Goal: Information Seeking & Learning: Learn about a topic

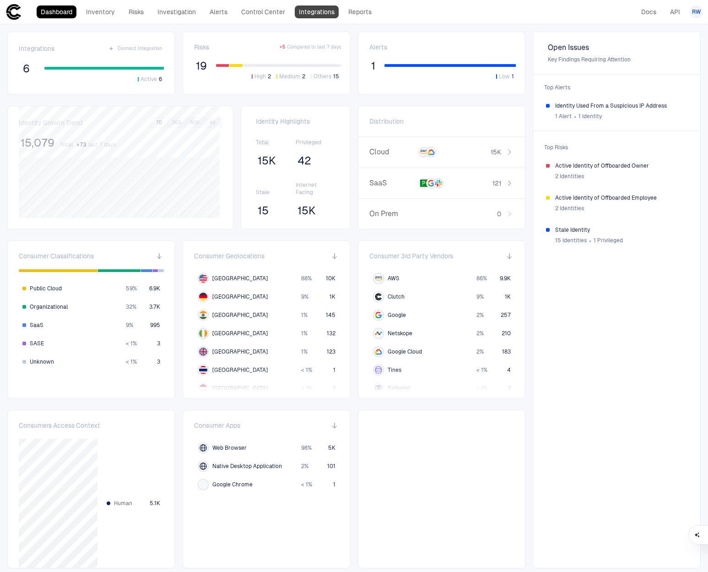
click at [316, 15] on link "Integrations" at bounding box center [317, 11] width 44 height 13
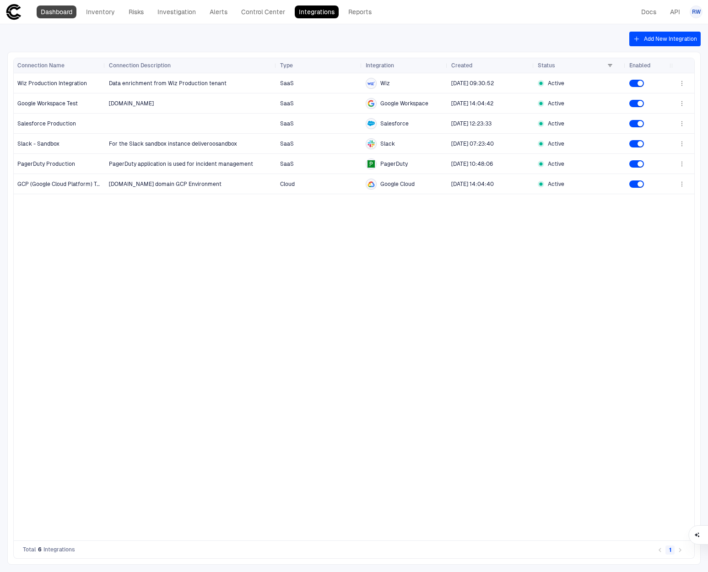
click at [57, 12] on link "Dashboard" at bounding box center [57, 11] width 40 height 13
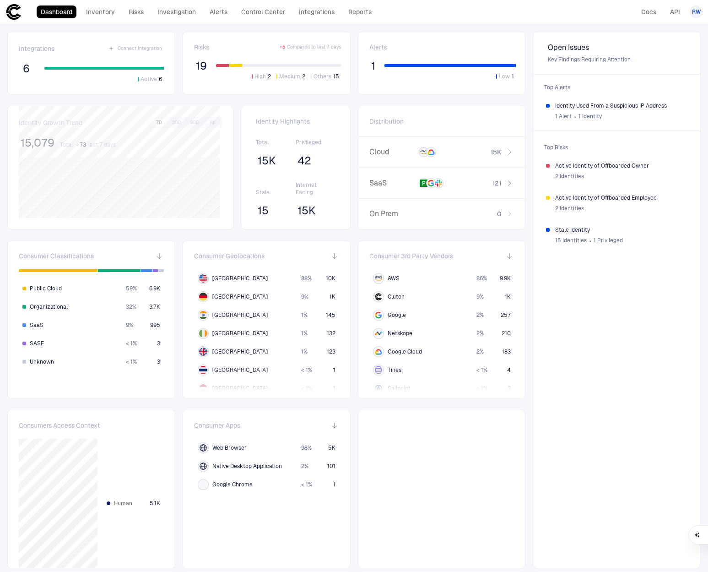
click at [396, 120] on span "Distribution" at bounding box center [386, 121] width 34 height 8
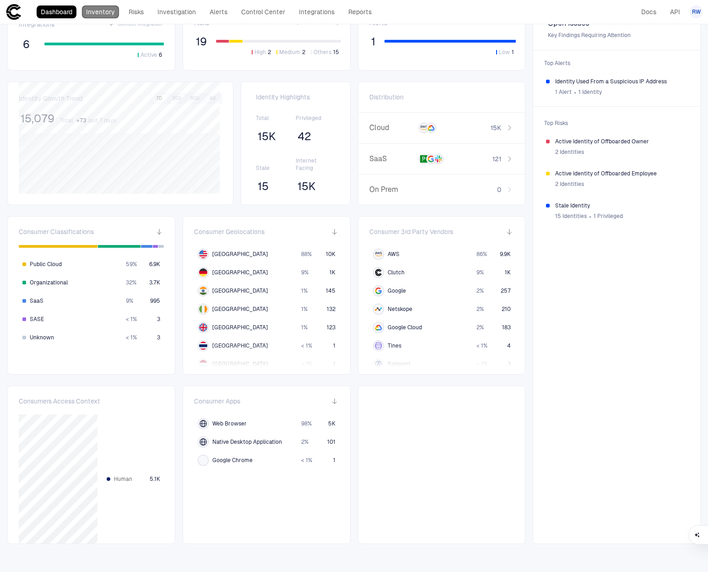
click at [92, 9] on link "Inventory" at bounding box center [100, 11] width 37 height 13
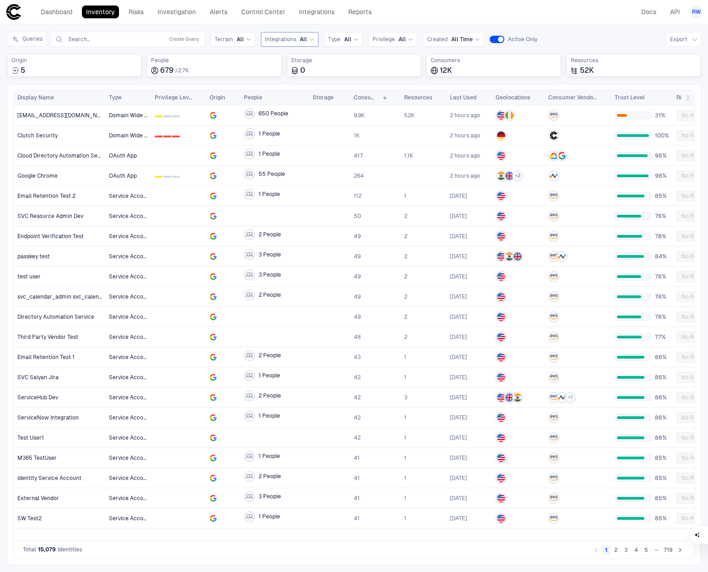
click at [293, 43] on div "Integrations All" at bounding box center [289, 39] width 49 height 10
click at [413, 15] on div "Dashboard Inventory Risks Investigation Alerts Control Center Integrations Repo…" at bounding box center [353, 12] width 697 height 16
click at [330, 16] on link "Integrations" at bounding box center [317, 11] width 44 height 13
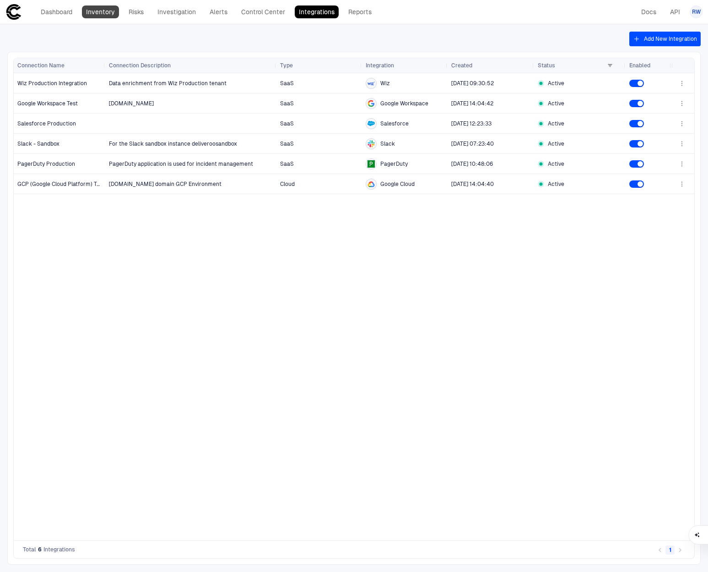
click at [99, 16] on link "Inventory" at bounding box center [100, 11] width 37 height 13
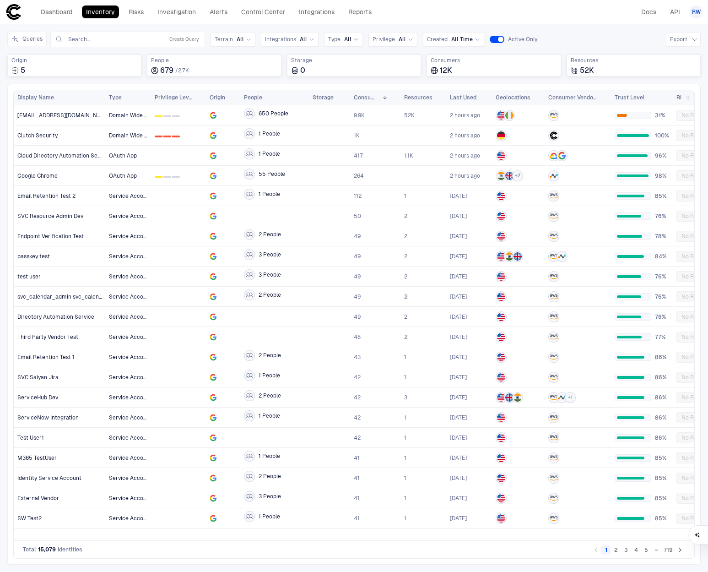
click at [67, 20] on div "Dashboard Inventory Risks Investigation Alerts Control Center Integrations Repo…" at bounding box center [190, 12] width 370 height 16
click at [67, 16] on link "Dashboard" at bounding box center [57, 11] width 40 height 13
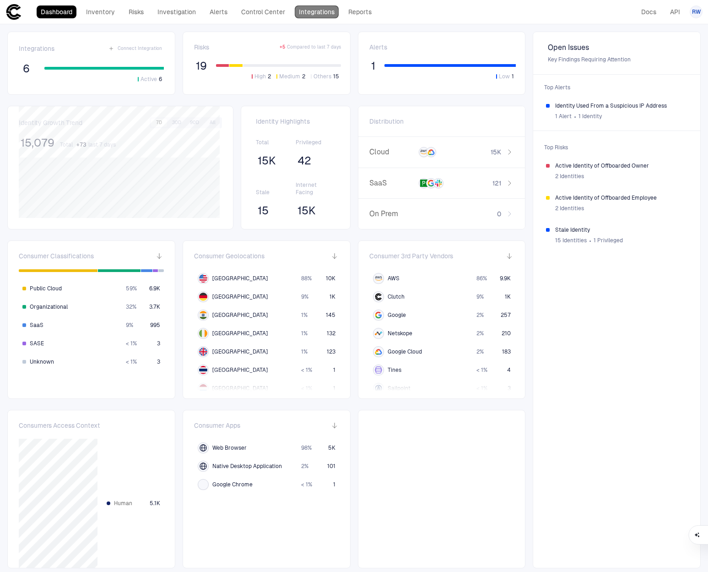
click at [298, 12] on link "Integrations" at bounding box center [317, 11] width 44 height 13
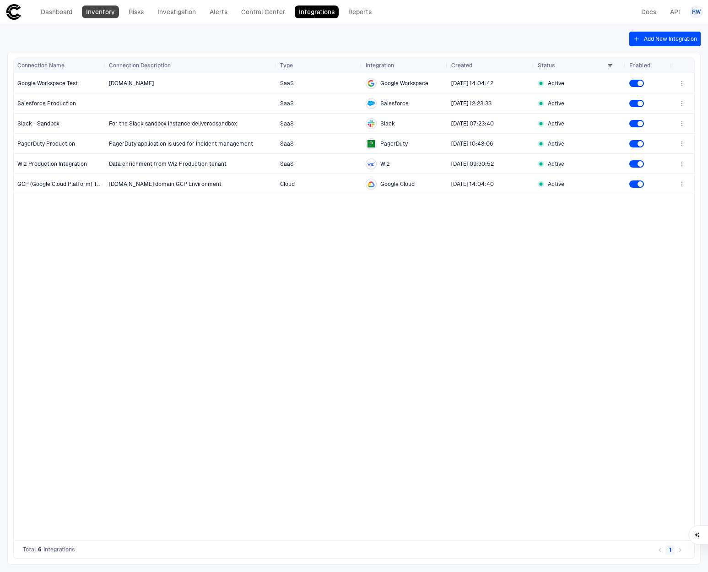
click at [92, 11] on link "Inventory" at bounding box center [100, 11] width 37 height 13
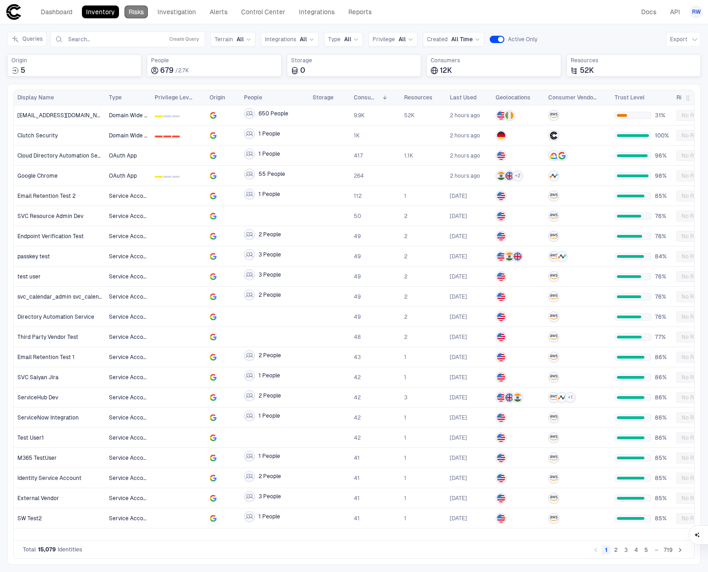
click at [142, 15] on link "Risks" at bounding box center [136, 11] width 23 height 13
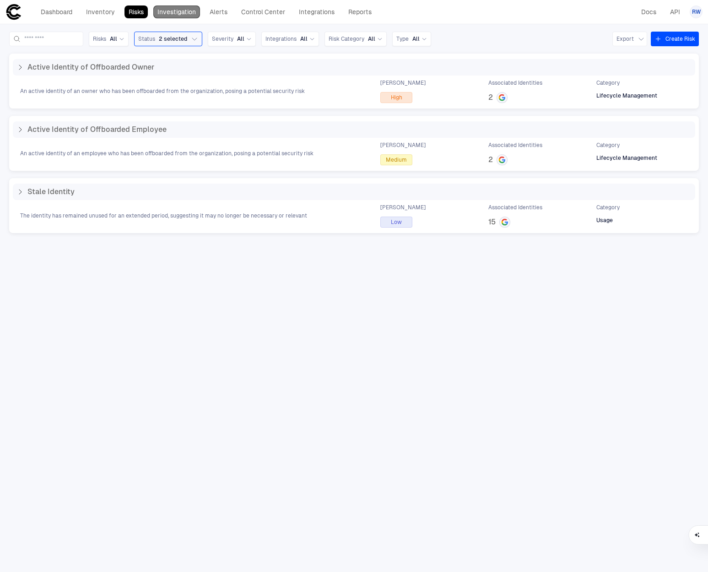
click at [177, 13] on link "Investigation" at bounding box center [176, 11] width 47 height 13
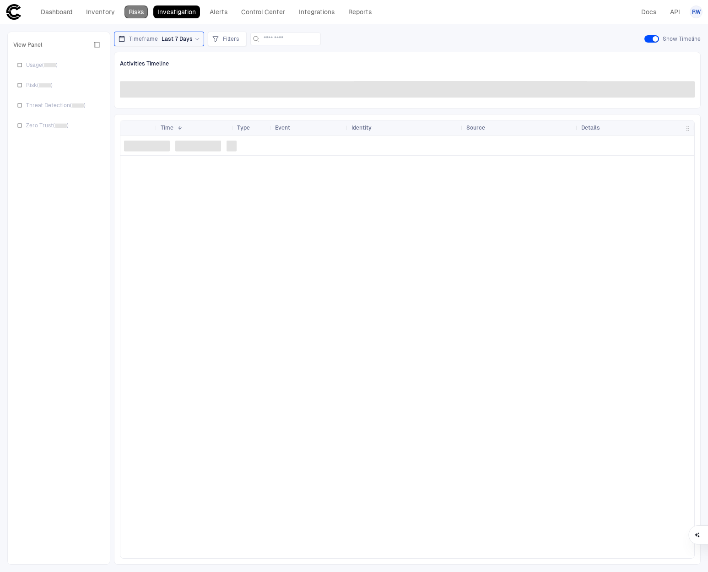
click at [136, 14] on link "Risks" at bounding box center [136, 11] width 23 height 13
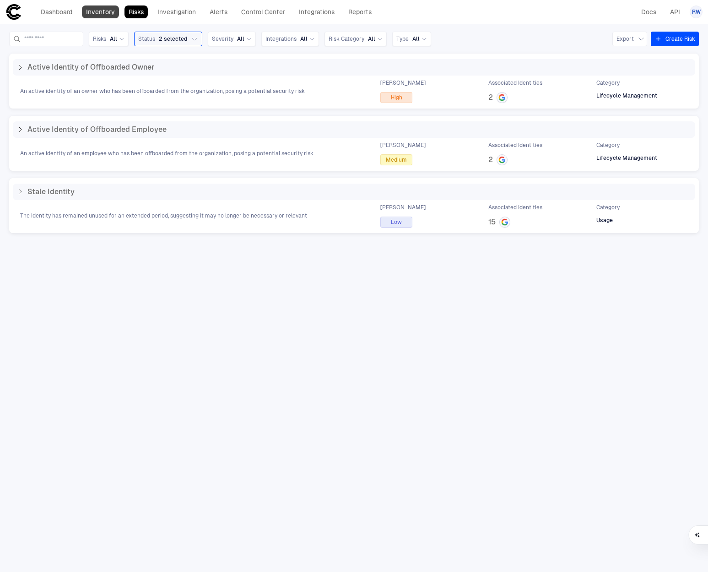
click at [107, 13] on link "Inventory" at bounding box center [100, 11] width 37 height 13
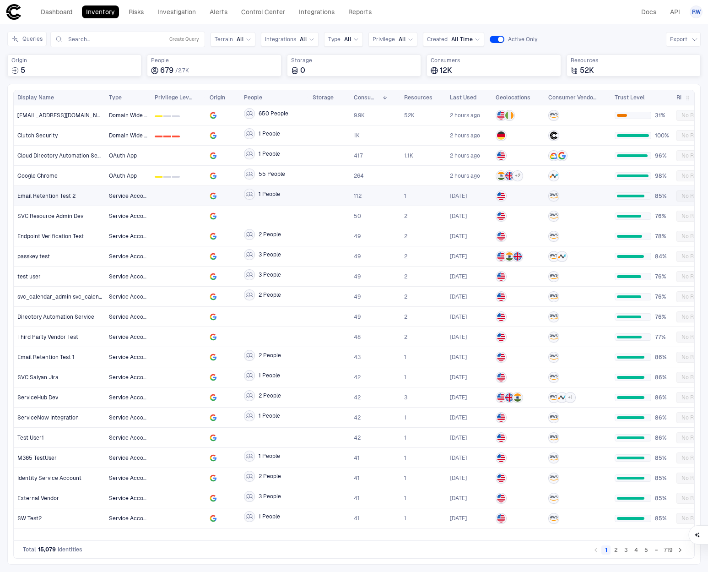
click at [87, 197] on div "Email Retention Test 2" at bounding box center [59, 195] width 85 height 7
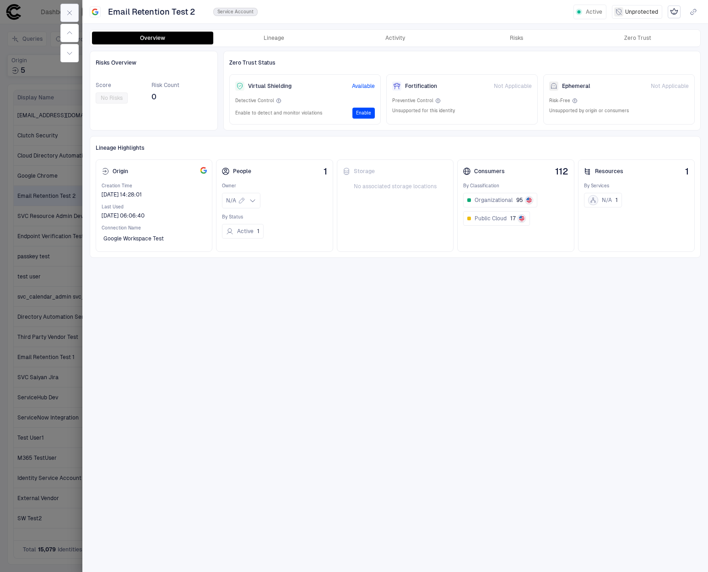
click at [70, 8] on button "button" at bounding box center [69, 13] width 18 height 18
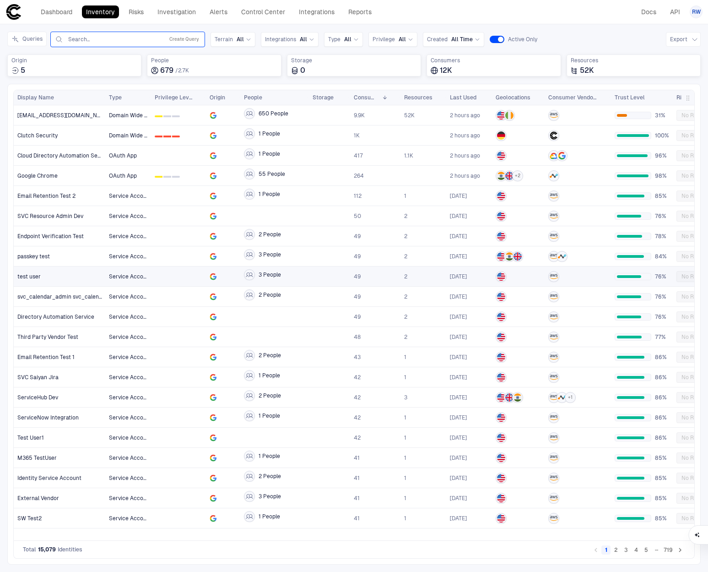
click at [108, 40] on input "text" at bounding box center [113, 39] width 93 height 7
type input "*********"
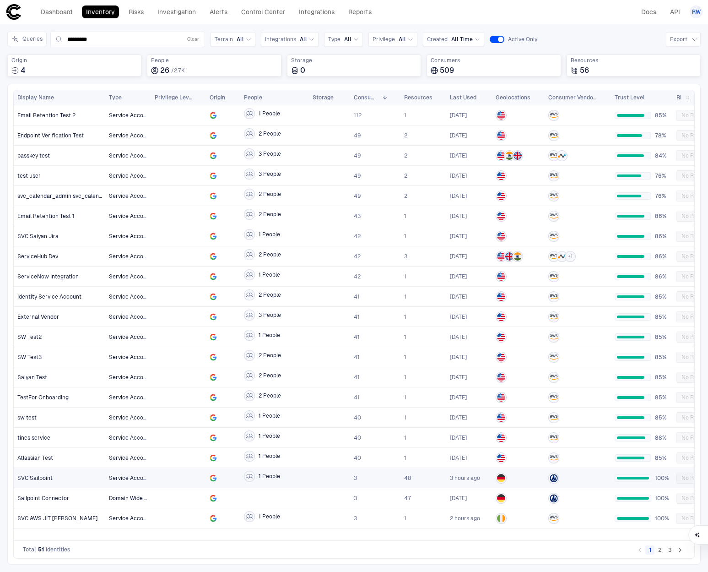
click at [70, 476] on div "SVC Sailpoint" at bounding box center [59, 477] width 85 height 7
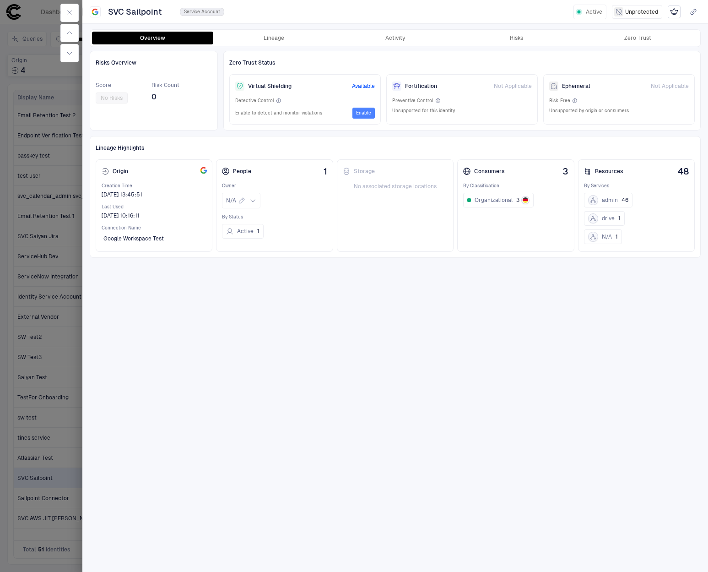
click at [362, 114] on button "Enable" at bounding box center [363, 113] width 22 height 11
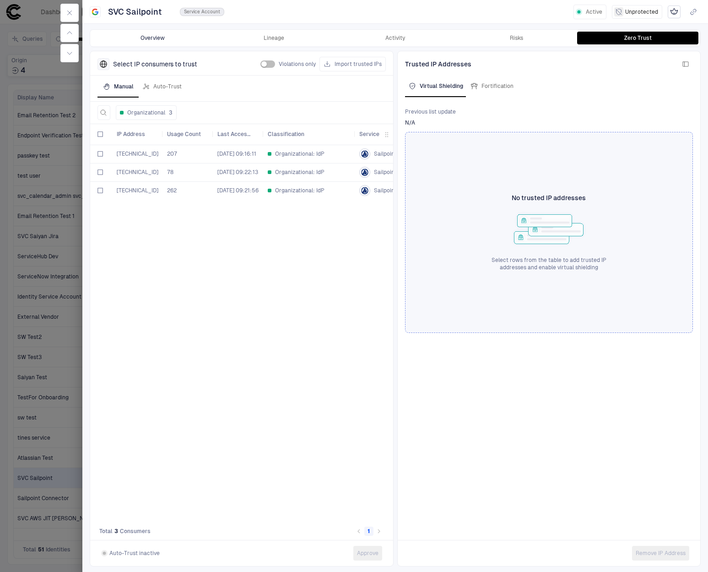
click at [160, 42] on button "Overview" at bounding box center [152, 38] width 121 height 13
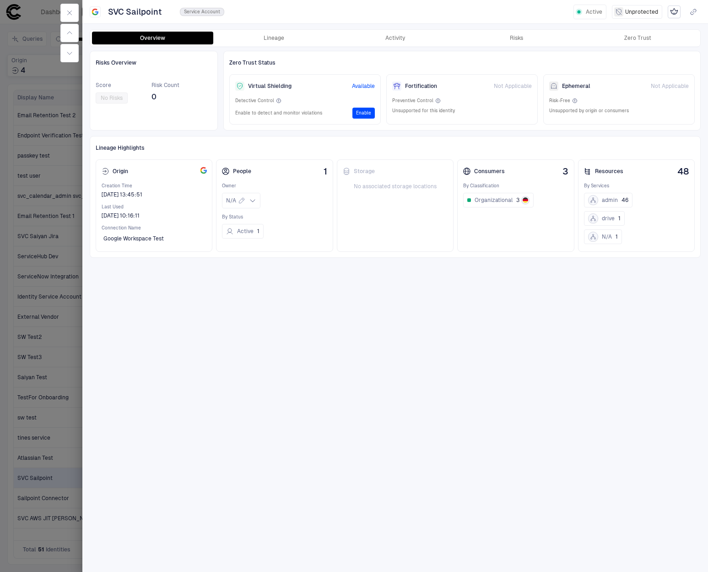
click at [360, 113] on button "Enable" at bounding box center [363, 113] width 22 height 11
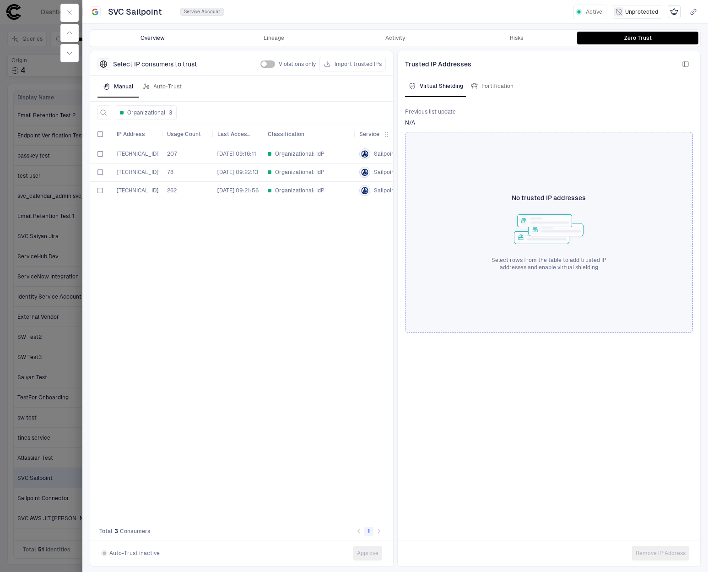
click at [163, 37] on button "Overview" at bounding box center [152, 38] width 121 height 13
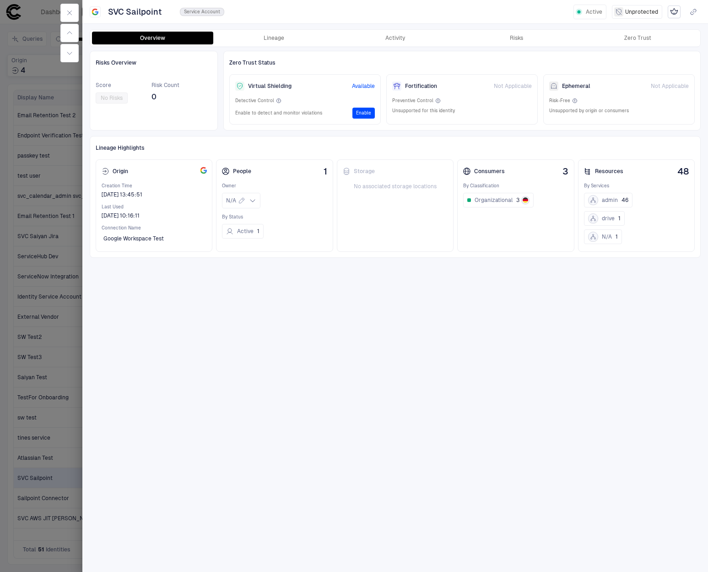
click at [366, 115] on button "Enable" at bounding box center [363, 113] width 22 height 11
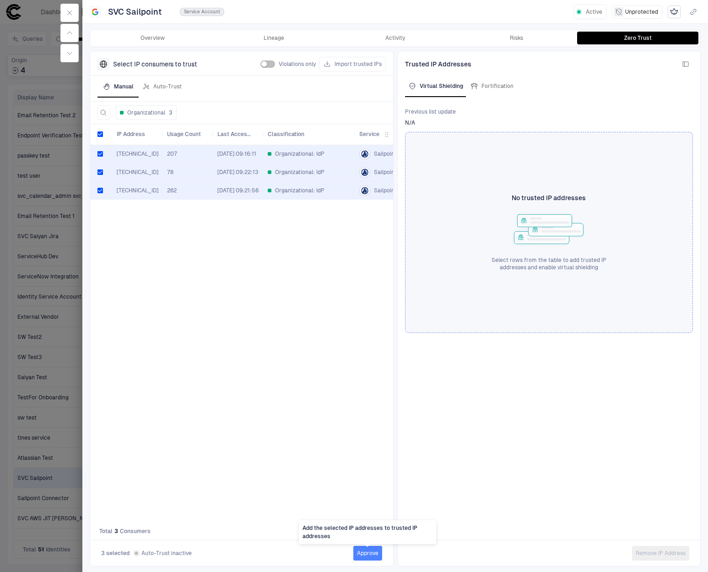
click at [371, 550] on button "Approve" at bounding box center [367, 553] width 29 height 15
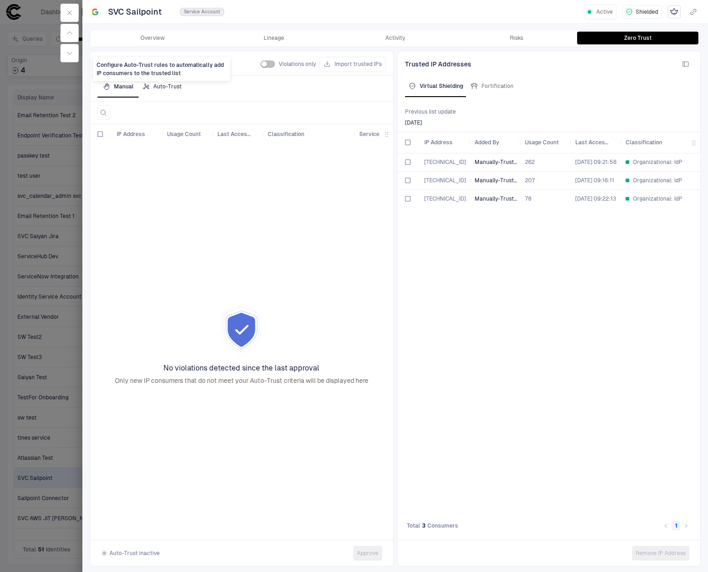
click at [168, 85] on div "Auto-Trust" at bounding box center [161, 86] width 39 height 7
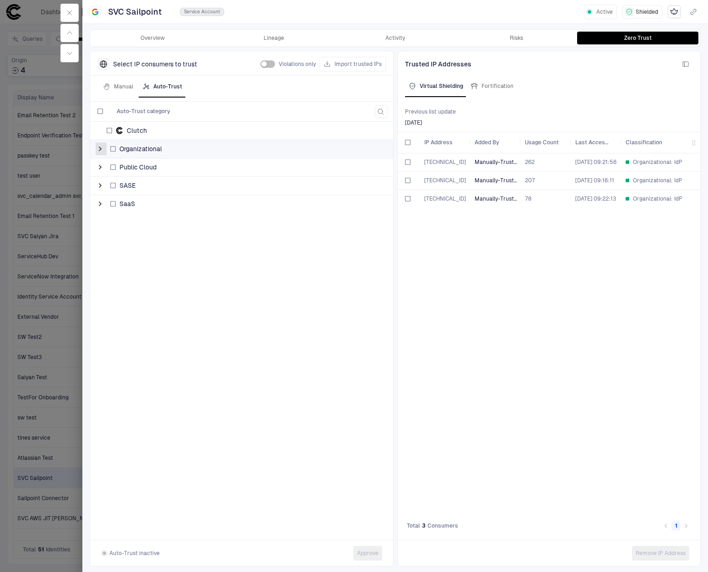
click at [98, 150] on span at bounding box center [100, 148] width 9 height 9
click at [104, 241] on span at bounding box center [100, 240] width 9 height 9
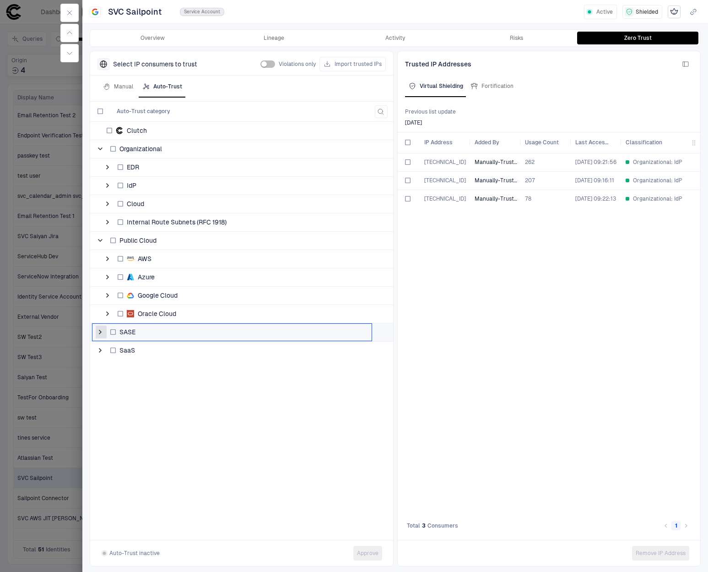
click at [103, 331] on span at bounding box center [100, 331] width 9 height 9
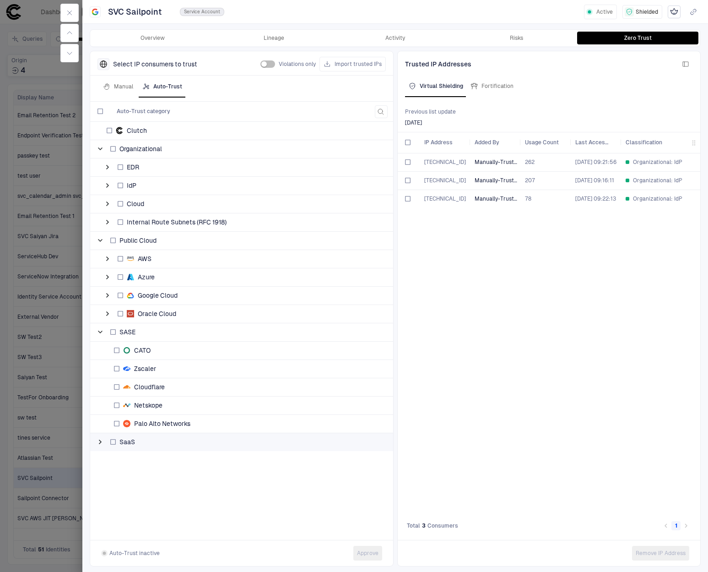
click at [102, 447] on span at bounding box center [100, 442] width 9 height 18
click at [65, 10] on button "button" at bounding box center [69, 13] width 18 height 18
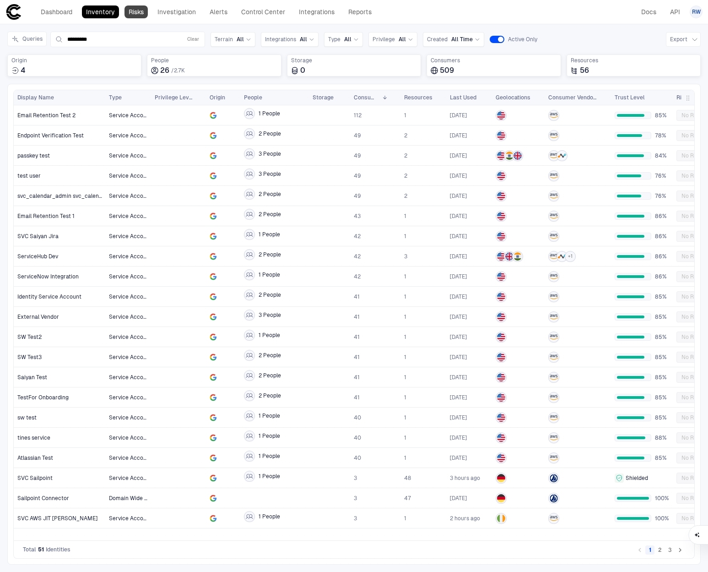
click at [144, 12] on link "Risks" at bounding box center [136, 11] width 23 height 13
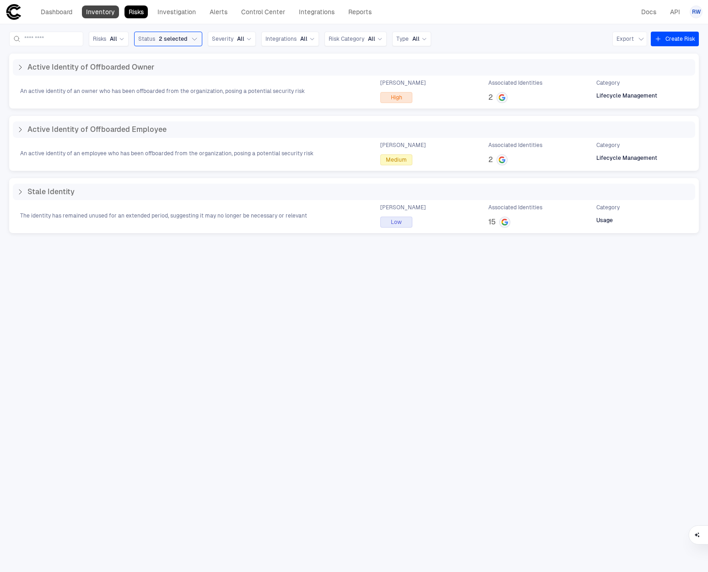
click at [113, 16] on link "Inventory" at bounding box center [100, 11] width 37 height 13
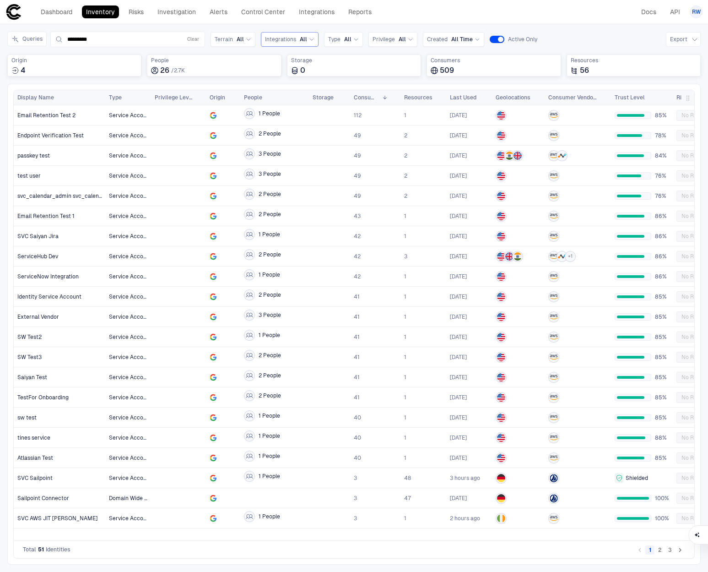
click at [313, 40] on div "Integrations All" at bounding box center [290, 39] width 58 height 15
click at [28, 10] on div "Dashboard Inventory Risks Investigation Alerts Control Center Integrations Repo…" at bounding box center [190, 12] width 370 height 16
click at [39, 9] on link "Dashboard" at bounding box center [57, 11] width 40 height 13
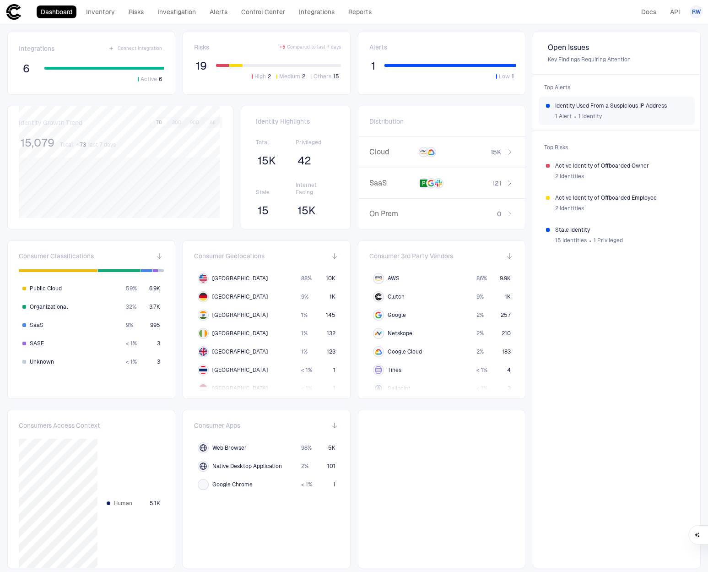
click at [621, 111] on div "1 Alert ∙ 1 Identity" at bounding box center [621, 116] width 132 height 14
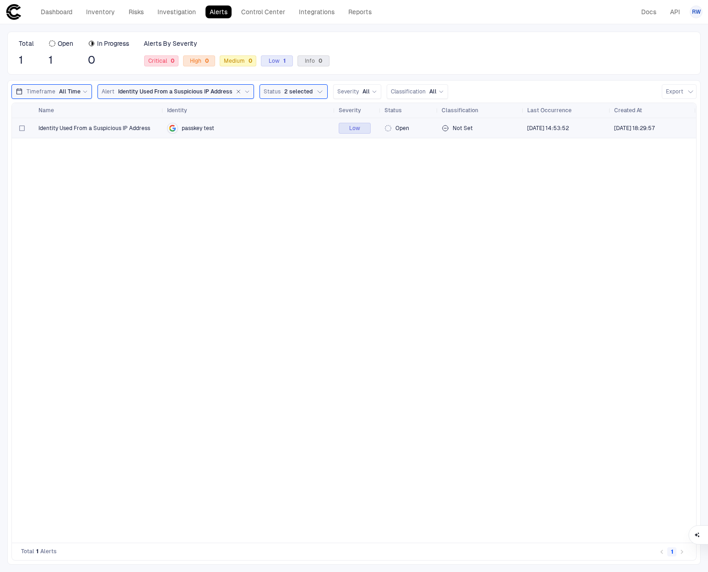
click at [114, 130] on span "Identity Used From a Suspicious IP Address" at bounding box center [94, 128] width 112 height 7
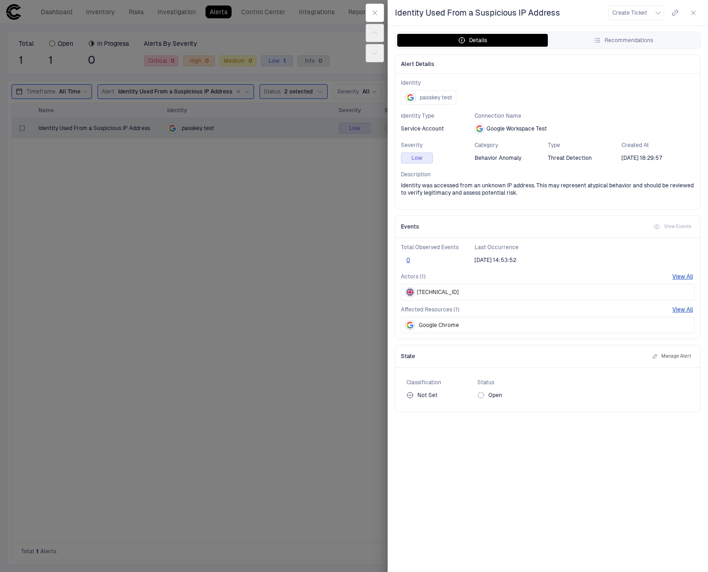
click at [693, 16] on button "button" at bounding box center [693, 12] width 15 height 15
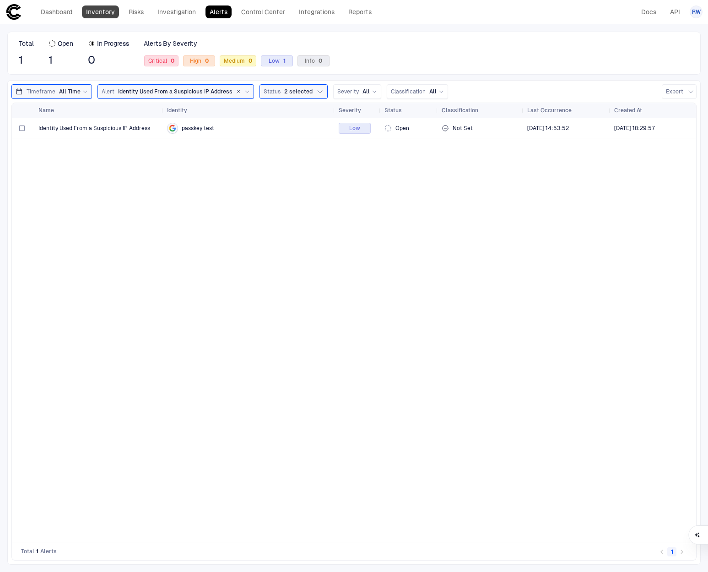
click at [100, 13] on link "Inventory" at bounding box center [100, 11] width 37 height 13
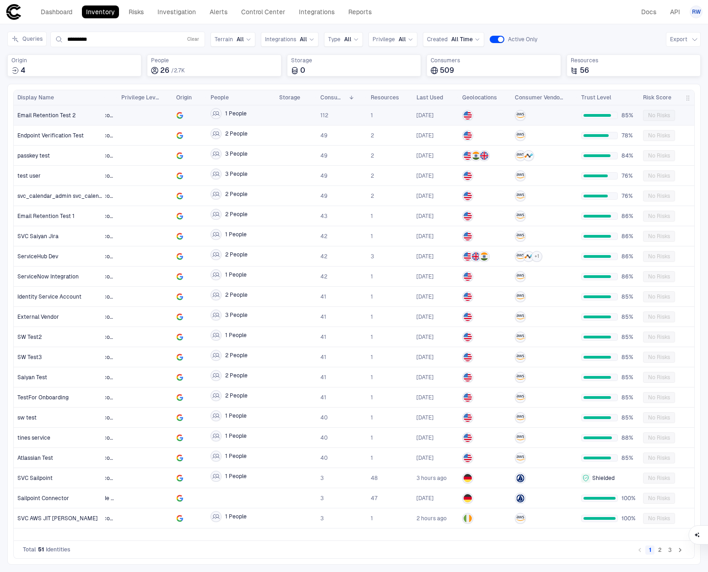
click at [152, 118] on div at bounding box center [145, 115] width 48 height 19
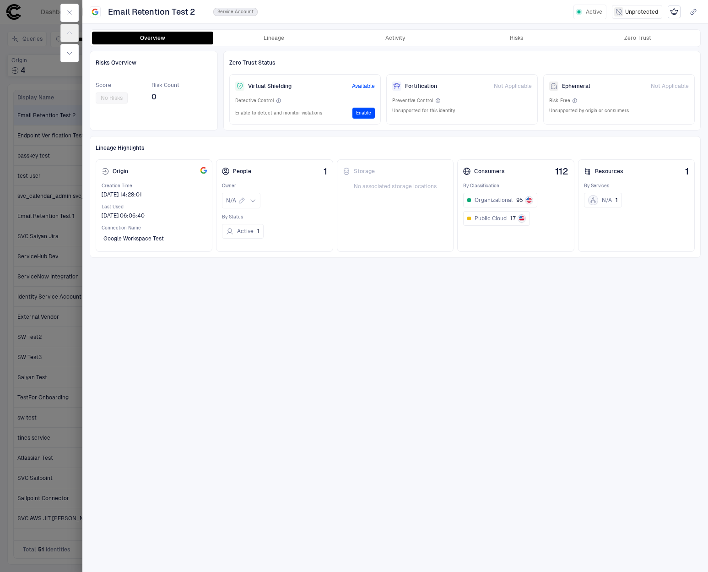
click at [510, 45] on div "Overview Lineage Activity Risks Zero Trust" at bounding box center [395, 38] width 610 height 16
click at [512, 40] on div "Risks" at bounding box center [516, 37] width 13 height 7
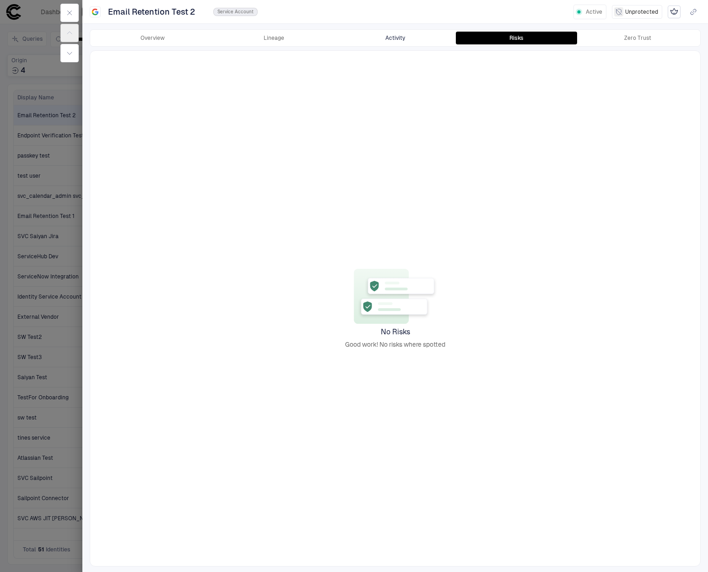
click at [393, 39] on button "Activity" at bounding box center [395, 38] width 121 height 13
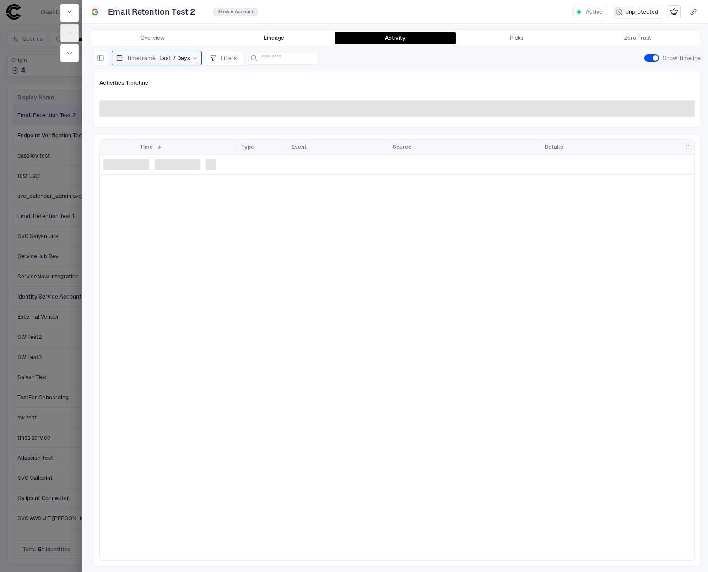
click at [287, 36] on button "Lineage" at bounding box center [273, 38] width 121 height 13
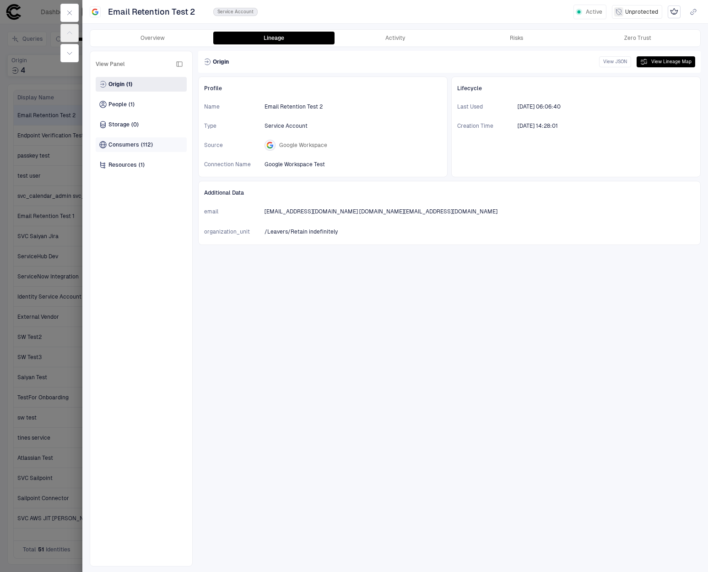
click at [135, 147] on span "Consumers" at bounding box center [123, 144] width 31 height 7
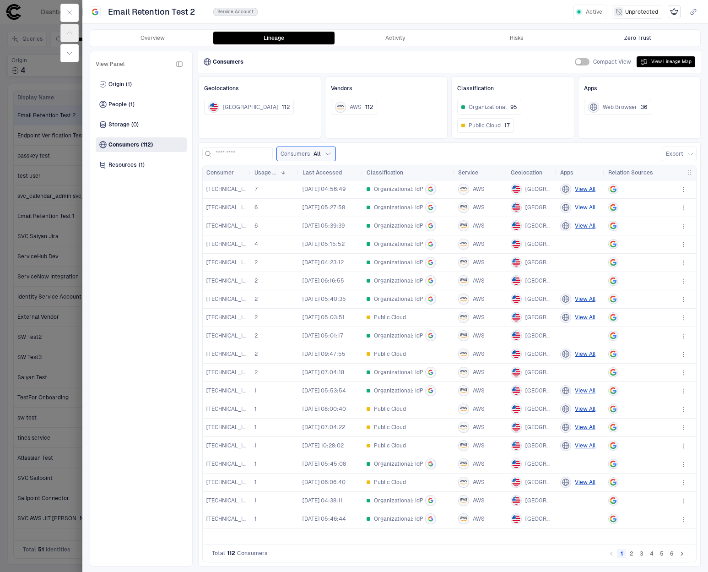
click at [633, 40] on div "Zero Trust" at bounding box center [637, 37] width 27 height 7
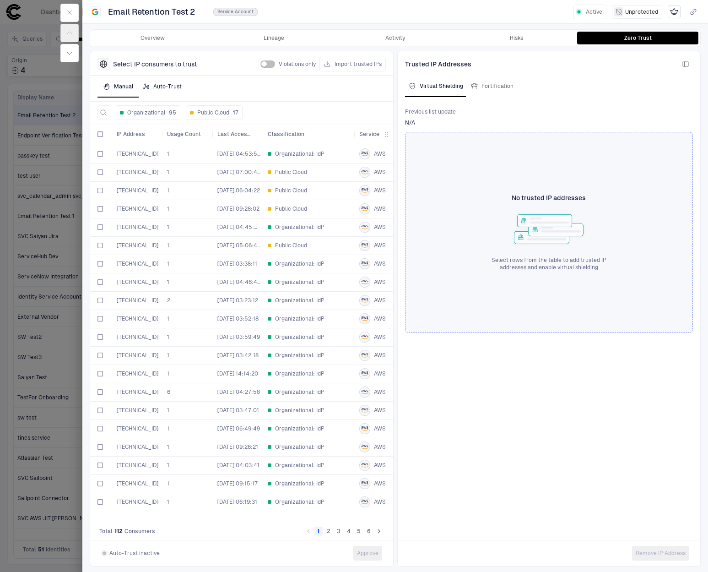
click at [167, 86] on div "Auto-Trust" at bounding box center [161, 86] width 39 height 7
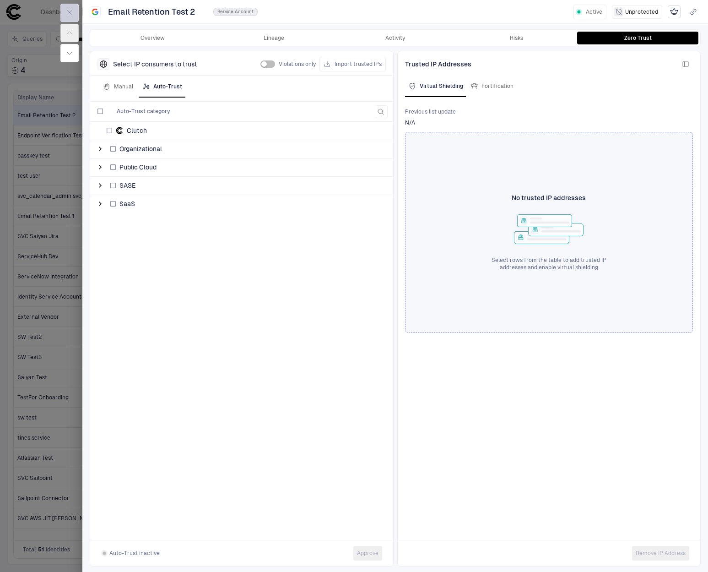
click at [73, 13] on button "button" at bounding box center [69, 13] width 18 height 18
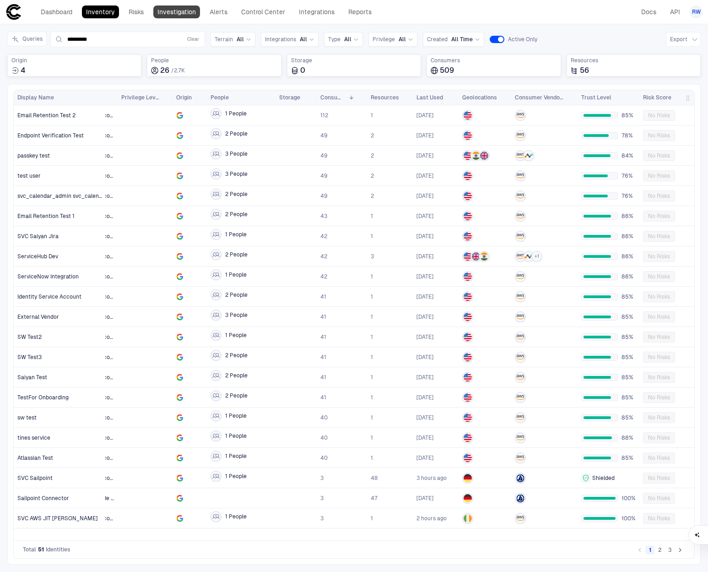
click at [178, 15] on link "Investigation" at bounding box center [176, 11] width 47 height 13
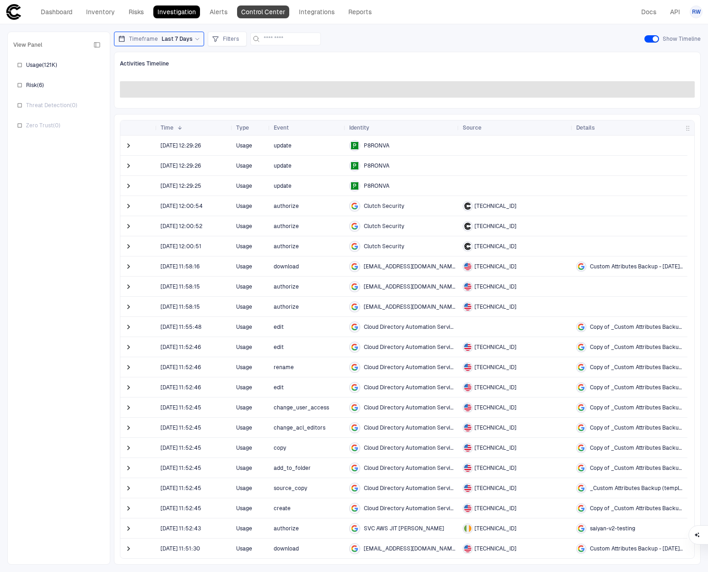
click at [268, 17] on link "Control Center" at bounding box center [263, 11] width 52 height 13
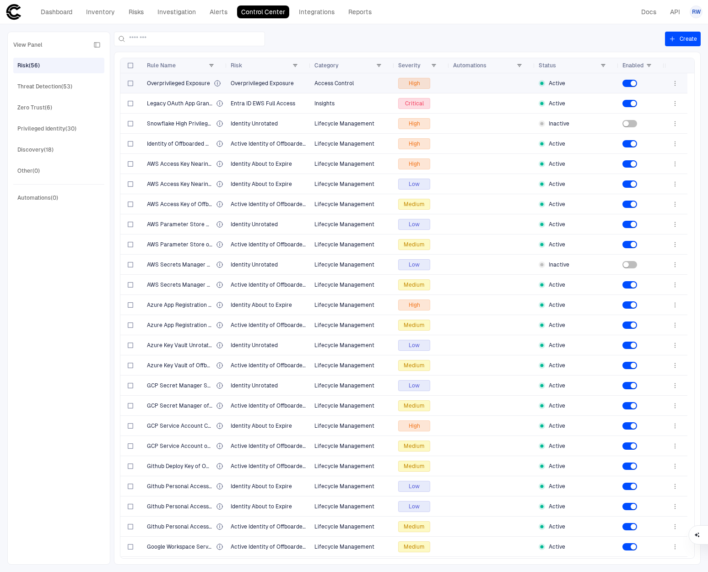
click at [202, 82] on span "Overprivileged Exposure" at bounding box center [178, 83] width 63 height 7
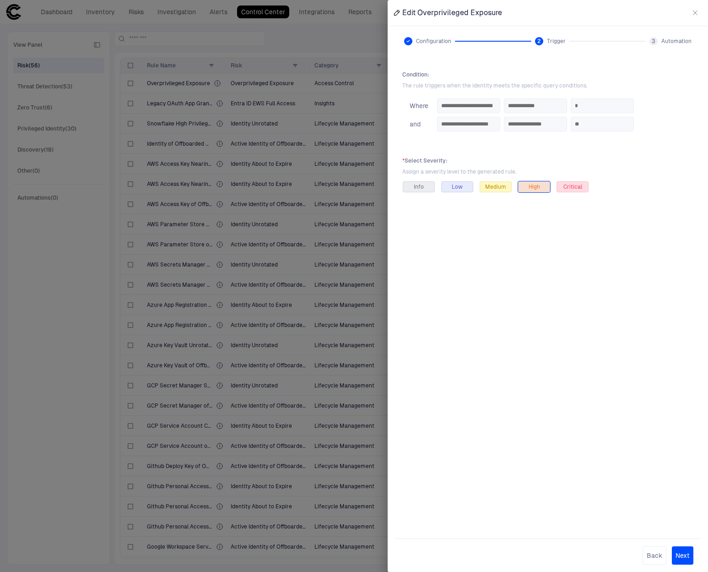
click at [699, 10] on button "button" at bounding box center [695, 12] width 15 height 15
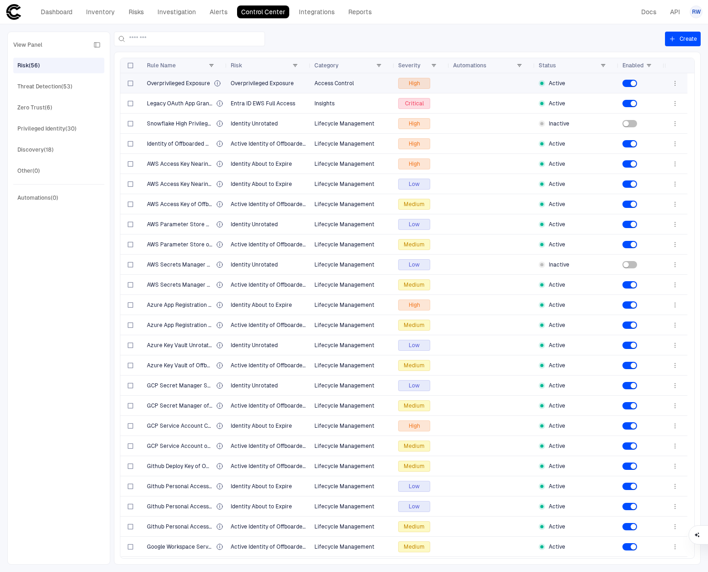
click at [523, 84] on div at bounding box center [492, 83] width 78 height 19
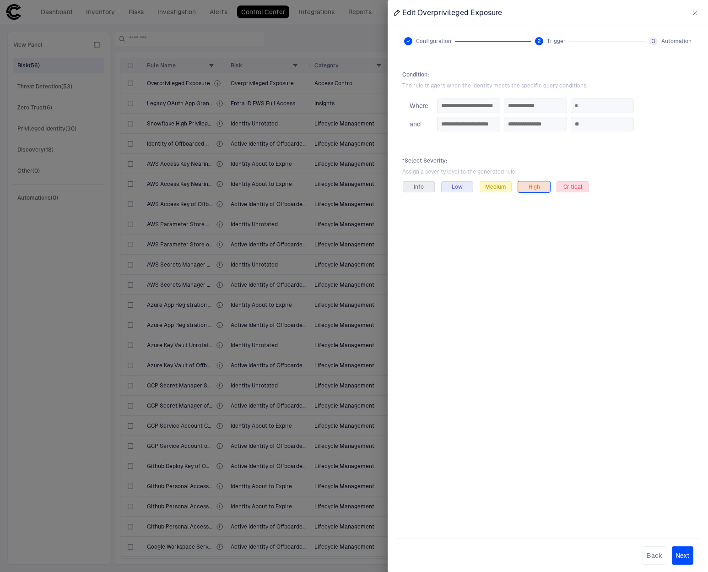
click at [693, 10] on icon "button" at bounding box center [695, 12] width 7 height 7
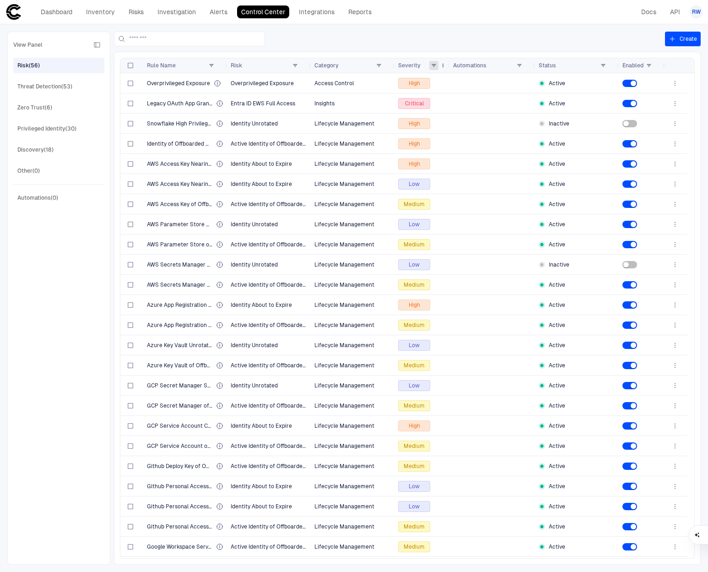
click at [432, 65] on span at bounding box center [433, 65] width 5 height 5
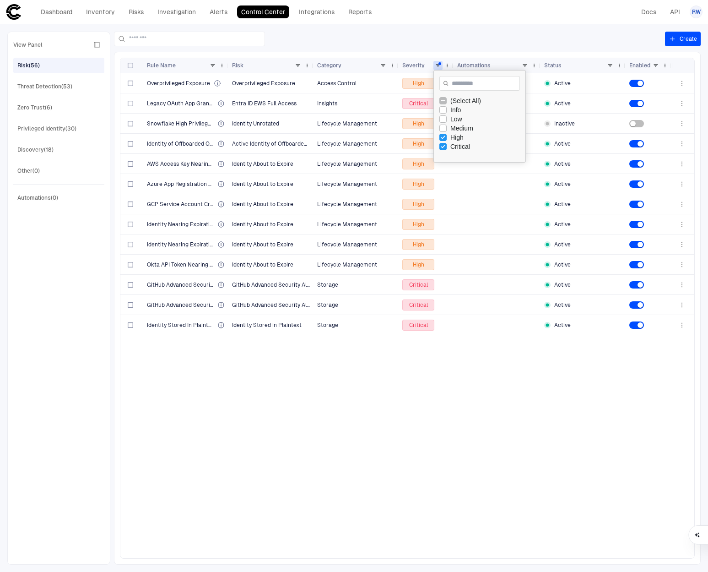
click at [194, 412] on div "Legacy OAuth App Granted Full Mailbox Access via EWS Entra ID EWS Full Access I…" at bounding box center [395, 315] width 551 height 485
click at [187, 329] on div "Identity Stored In Plaintext" at bounding box center [186, 324] width 78 height 19
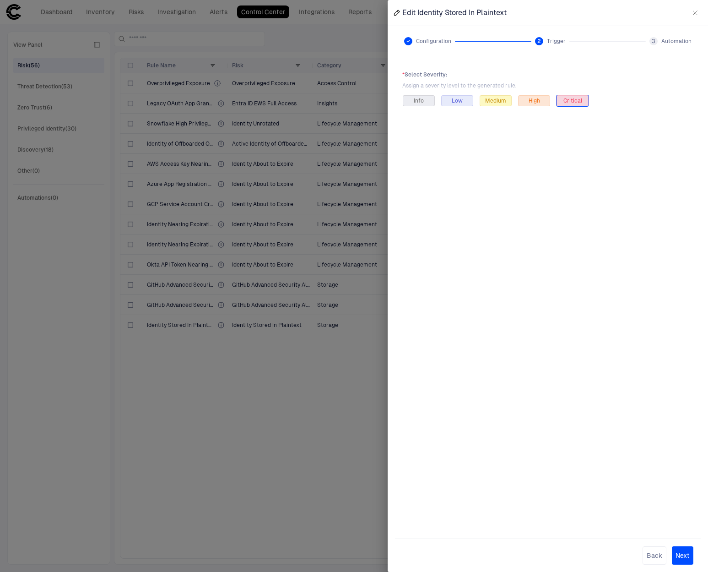
click at [697, 14] on icon "button" at bounding box center [696, 13] width 4 height 4
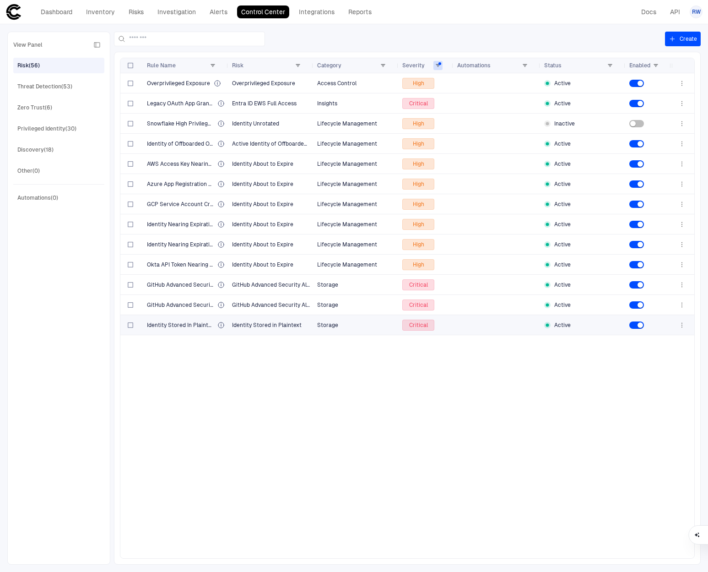
click at [431, 327] on div "Critical" at bounding box center [418, 325] width 32 height 11
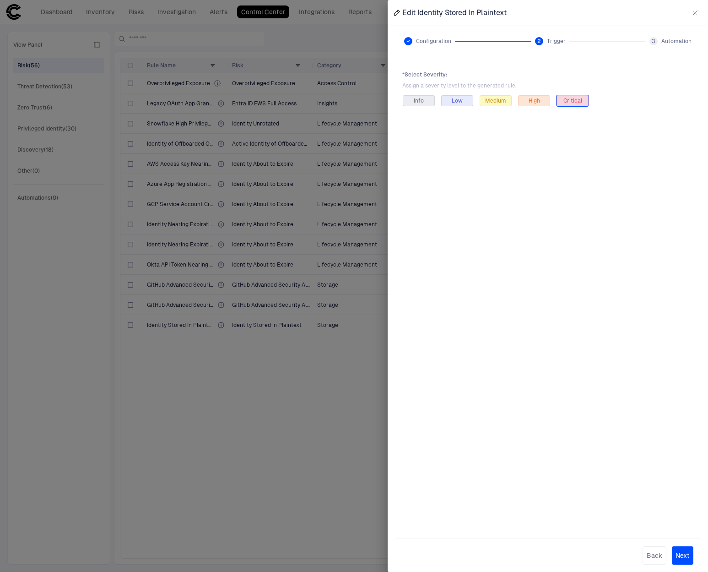
click at [695, 14] on icon "button" at bounding box center [695, 12] width 7 height 7
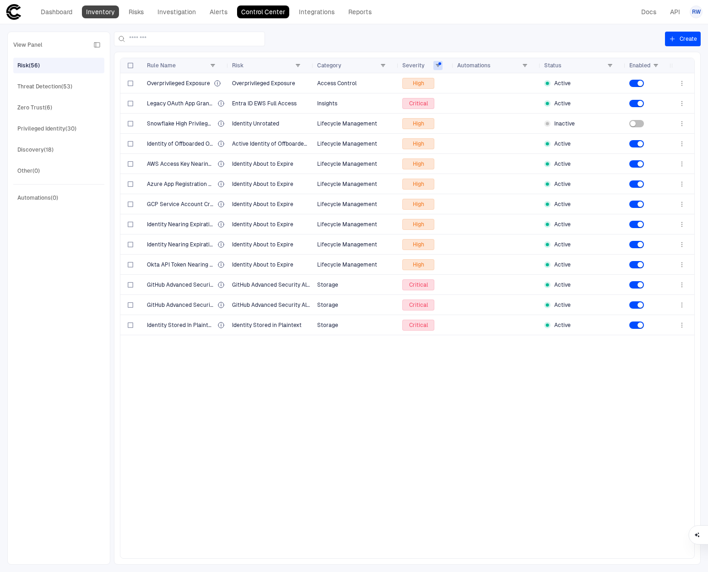
click at [114, 15] on link "Inventory" at bounding box center [100, 11] width 37 height 13
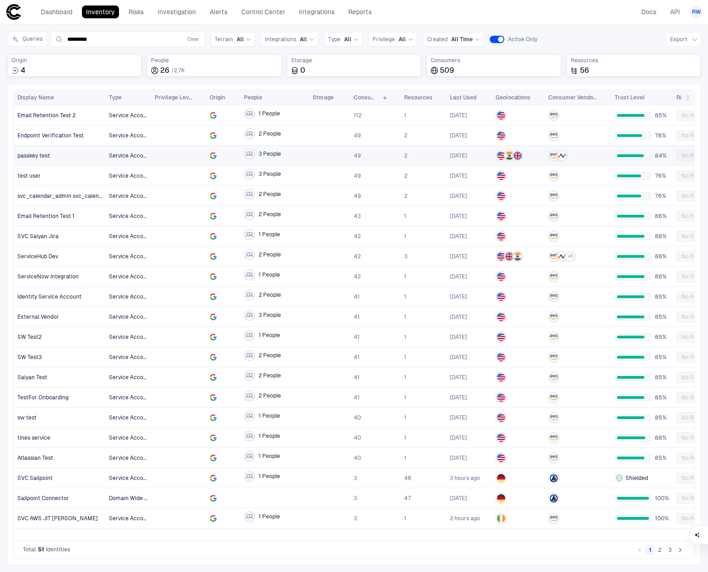
click at [67, 158] on div "passkey test" at bounding box center [59, 155] width 85 height 7
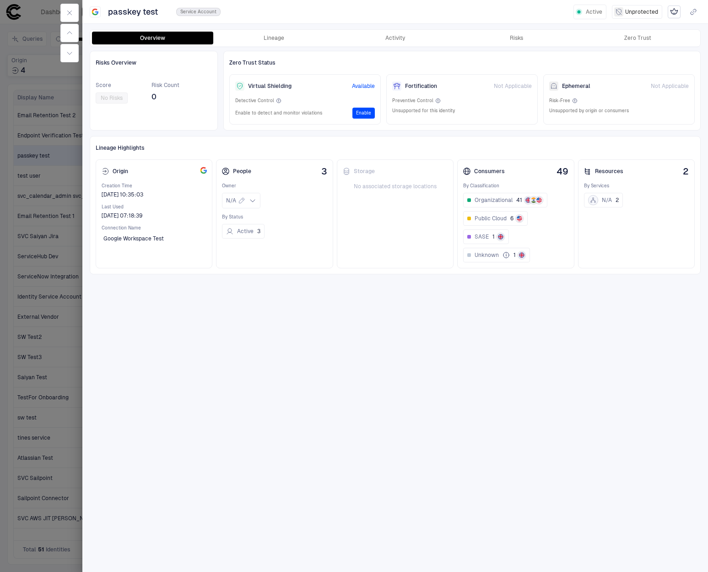
click at [631, 12] on span "Unprotected" at bounding box center [641, 11] width 33 height 7
click at [629, 11] on span "Unprotected" at bounding box center [641, 11] width 33 height 7
click at [627, 13] on span "Unprotected" at bounding box center [641, 11] width 33 height 7
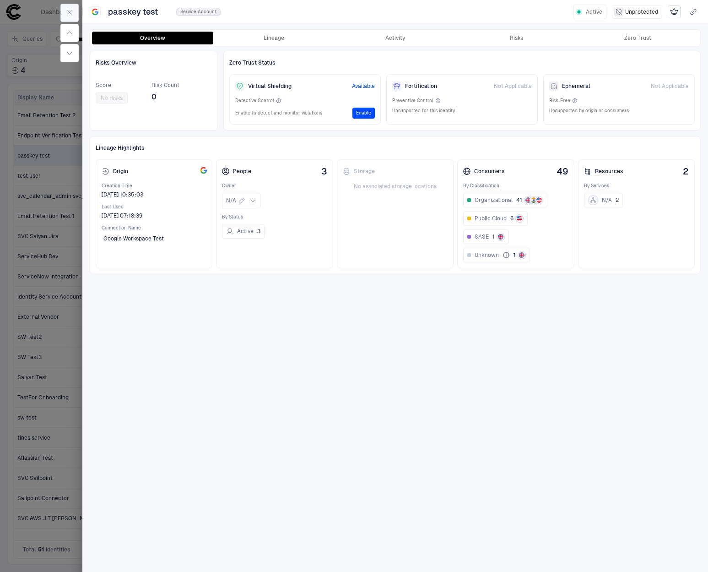
click at [75, 14] on button "button" at bounding box center [69, 13] width 18 height 18
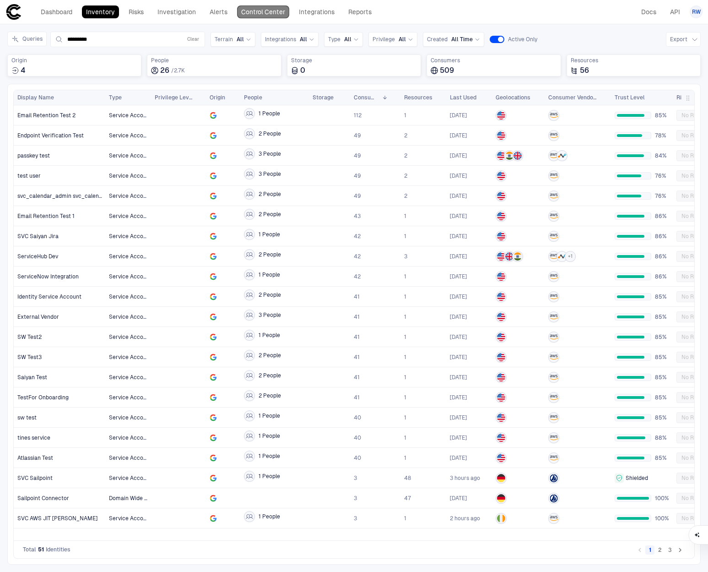
click at [251, 13] on link "Control Center" at bounding box center [263, 11] width 52 height 13
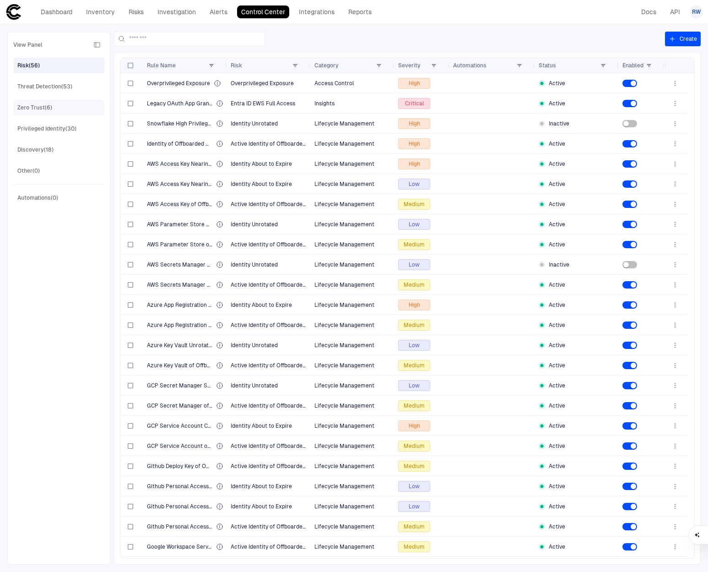
click at [41, 105] on div "Zero Trust (6)" at bounding box center [34, 107] width 35 height 8
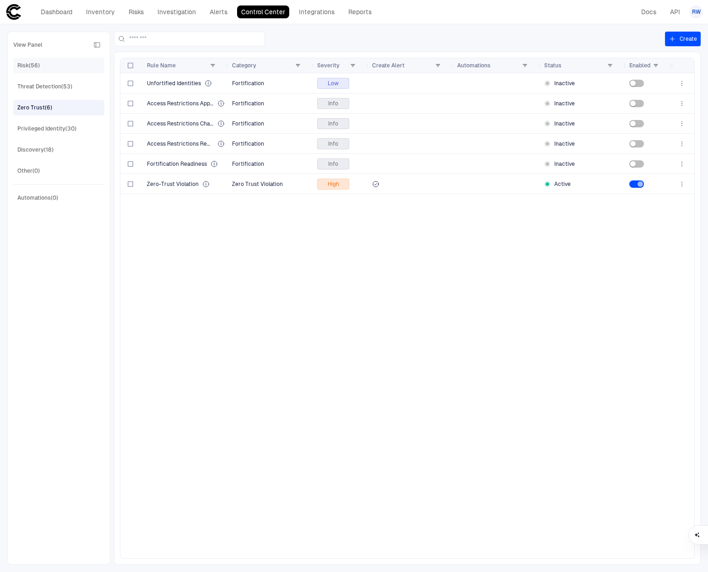
click at [44, 69] on div "Risk (56)" at bounding box center [59, 65] width 85 height 15
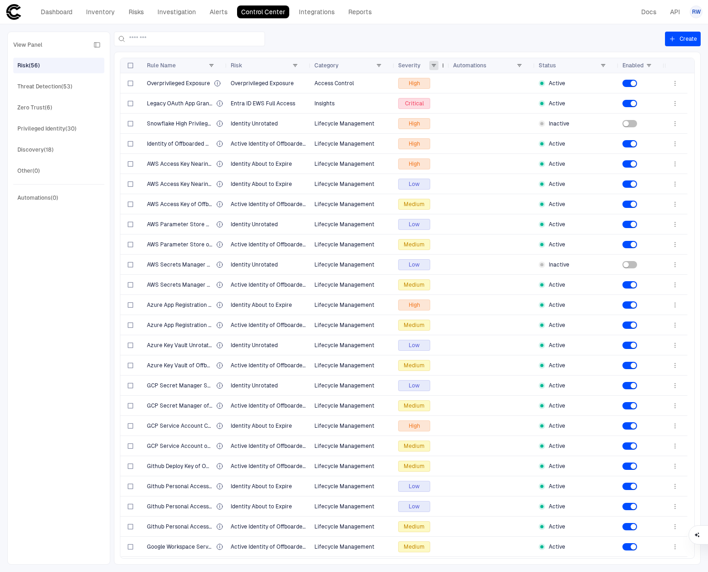
click at [431, 63] on span at bounding box center [433, 65] width 5 height 5
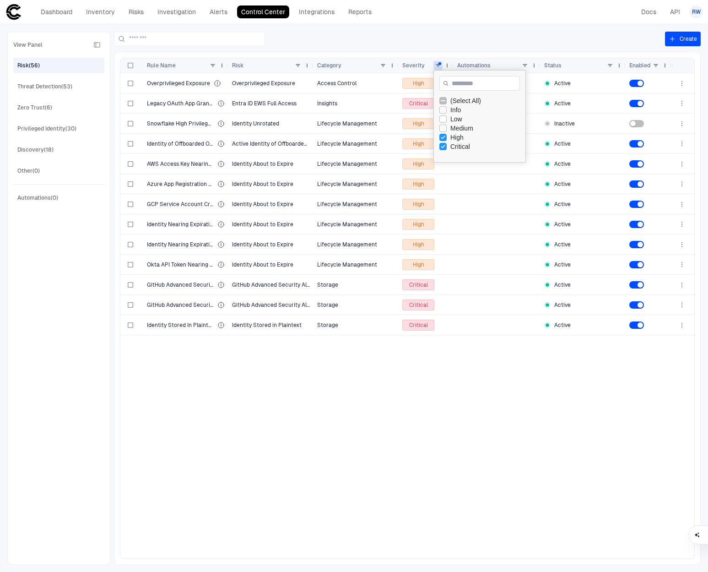
click at [527, 42] on div at bounding box center [389, 39] width 551 height 15
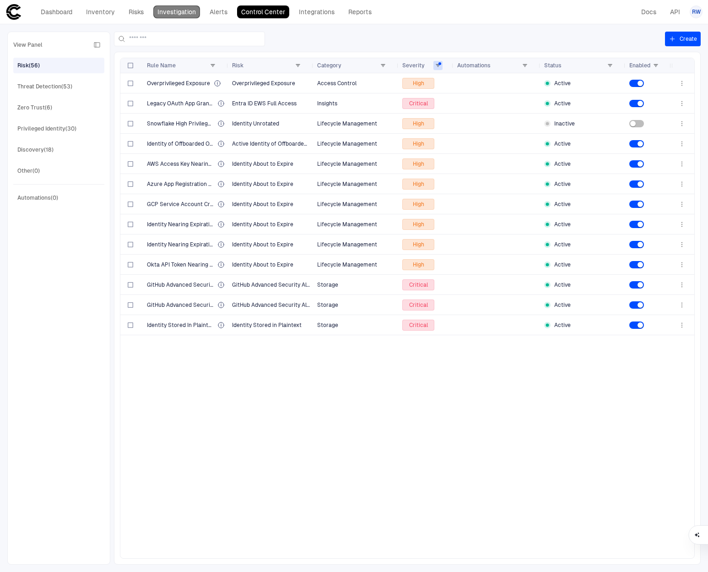
click at [181, 11] on link "Investigation" at bounding box center [176, 11] width 47 height 13
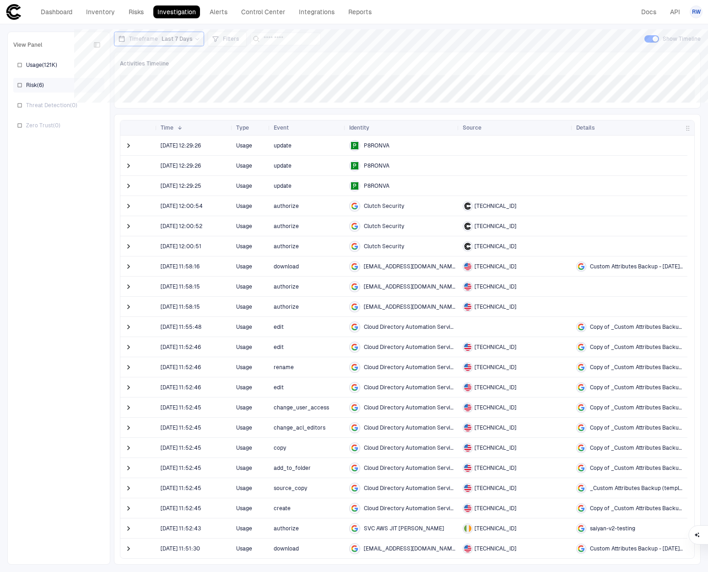
click at [51, 84] on div "Risk ( 6 )" at bounding box center [58, 85] width 91 height 15
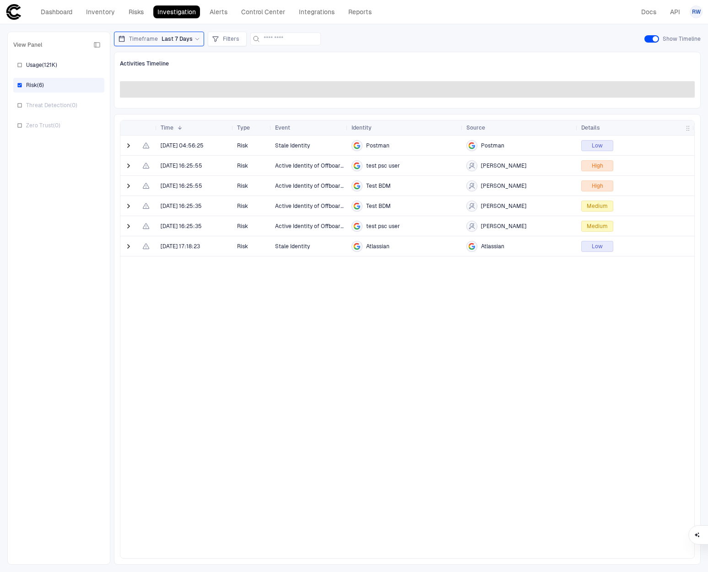
click at [195, 42] on div "Last 7 Days" at bounding box center [181, 38] width 38 height 7
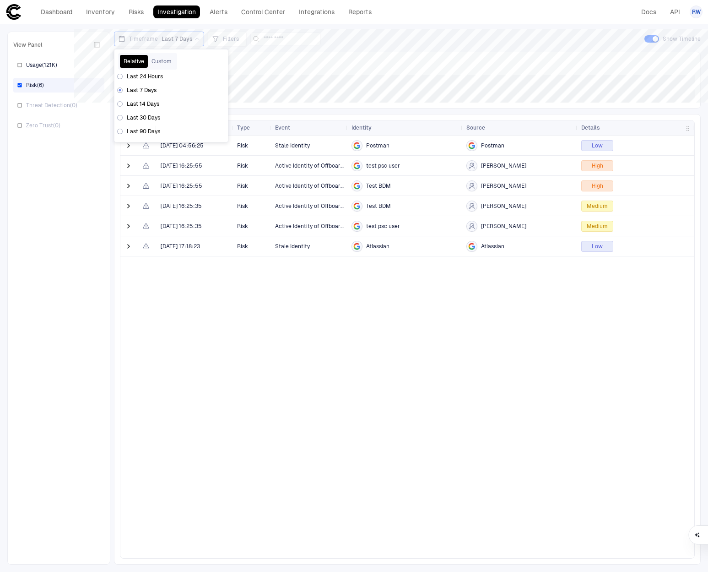
click at [153, 105] on span "Last 14 Days" at bounding box center [143, 103] width 33 height 7
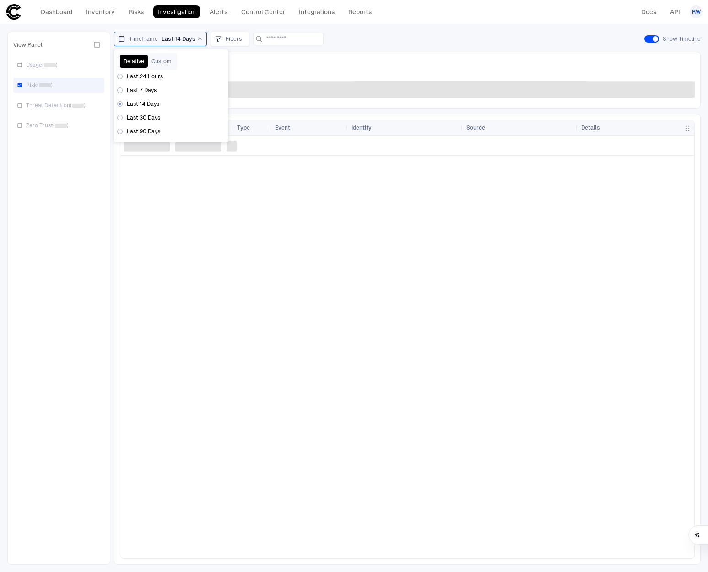
click at [151, 114] on span "Last 30 Days" at bounding box center [143, 117] width 33 height 7
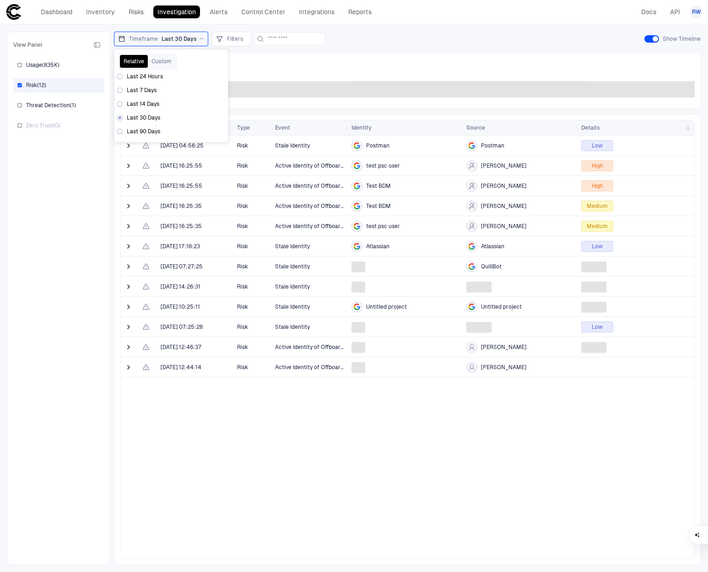
click at [350, 57] on div "Activities Timeline" at bounding box center [407, 80] width 587 height 57
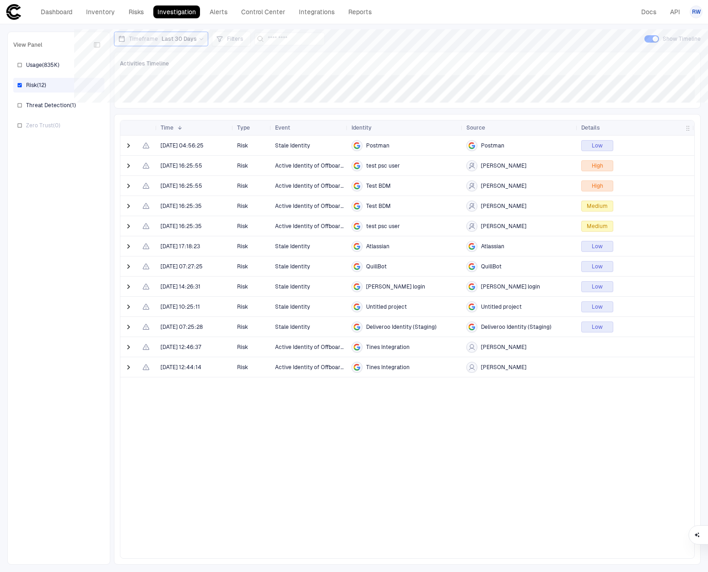
click at [291, 343] on body "defs Dashboard Inventory Risks Investigation Alerts Control Center Integrations…" at bounding box center [354, 286] width 708 height 572
click at [201, 349] on span "[DATE] 12:46:37" at bounding box center [181, 346] width 41 height 7
click at [132, 347] on span at bounding box center [128, 346] width 9 height 9
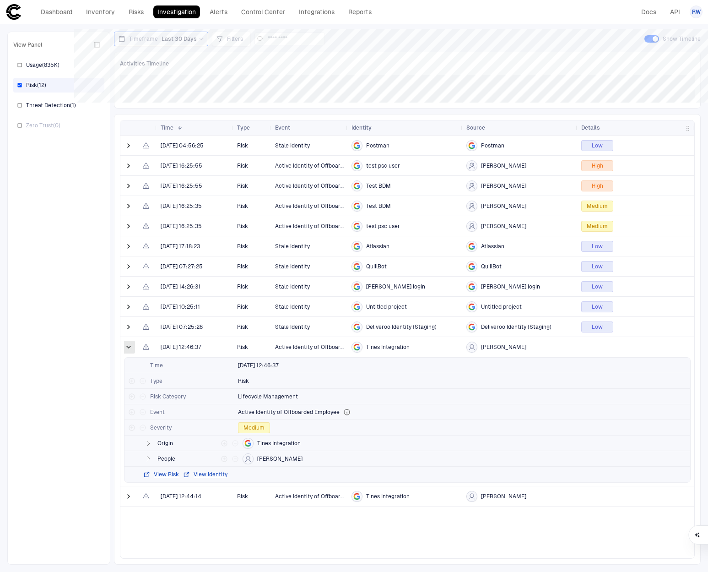
click at [127, 345] on span at bounding box center [128, 346] width 9 height 9
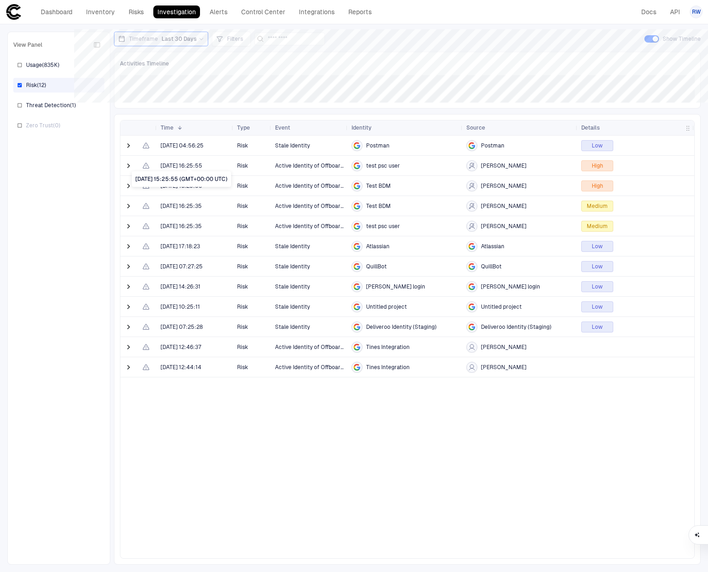
click at [168, 163] on span "[DATE] 16:25:55" at bounding box center [182, 165] width 42 height 7
click at [125, 164] on span at bounding box center [128, 165] width 9 height 9
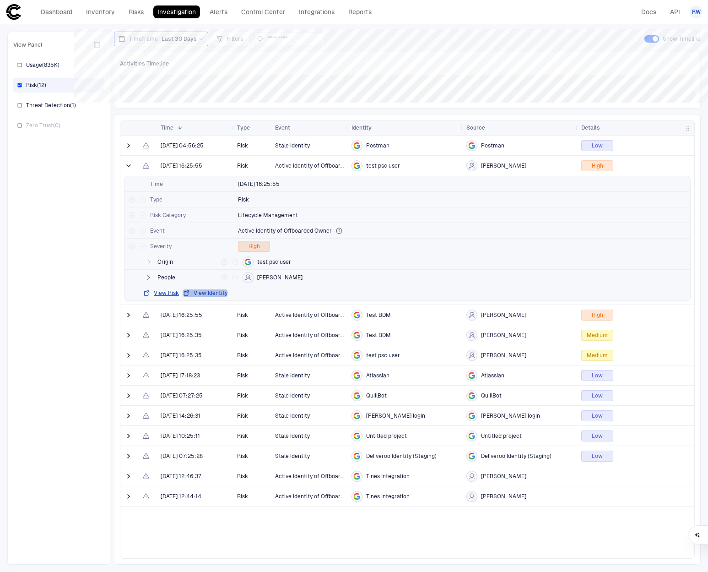
click at [207, 291] on button "View Identity" at bounding box center [205, 292] width 45 height 7
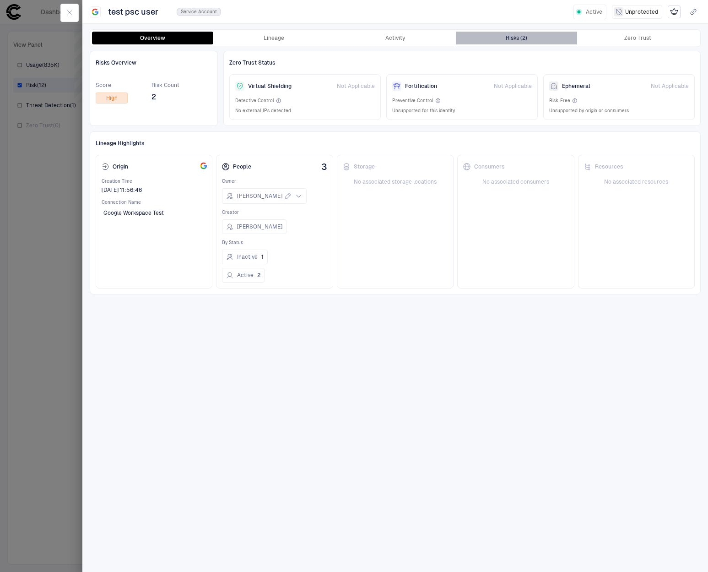
click at [534, 36] on button "Risks (2)" at bounding box center [516, 38] width 121 height 13
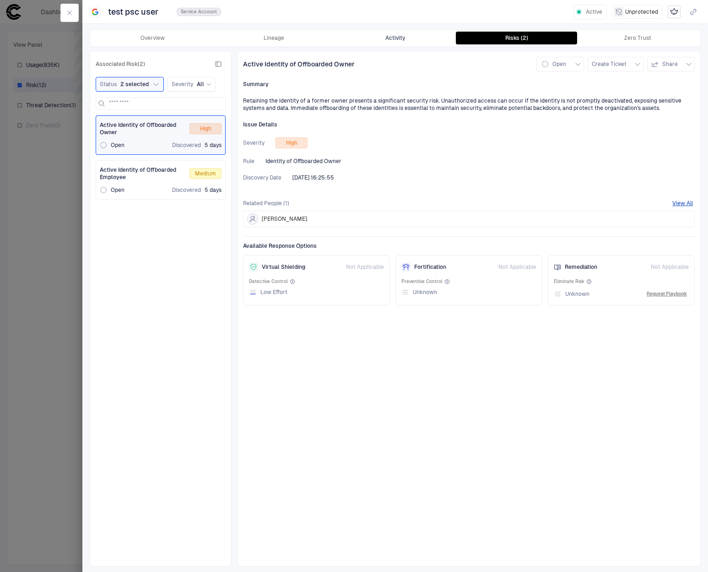
click at [369, 43] on button "Activity" at bounding box center [395, 38] width 121 height 13
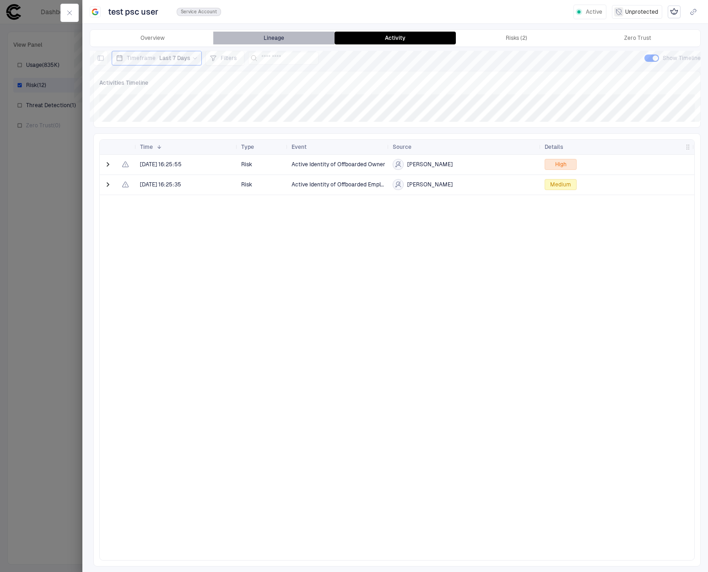
click at [303, 36] on button "Lineage" at bounding box center [273, 38] width 121 height 13
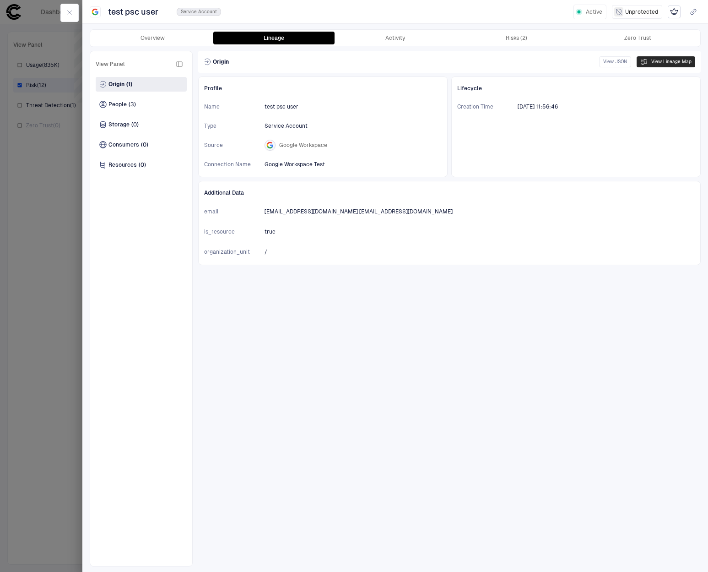
click at [667, 60] on button "View Lineage Map" at bounding box center [666, 61] width 59 height 11
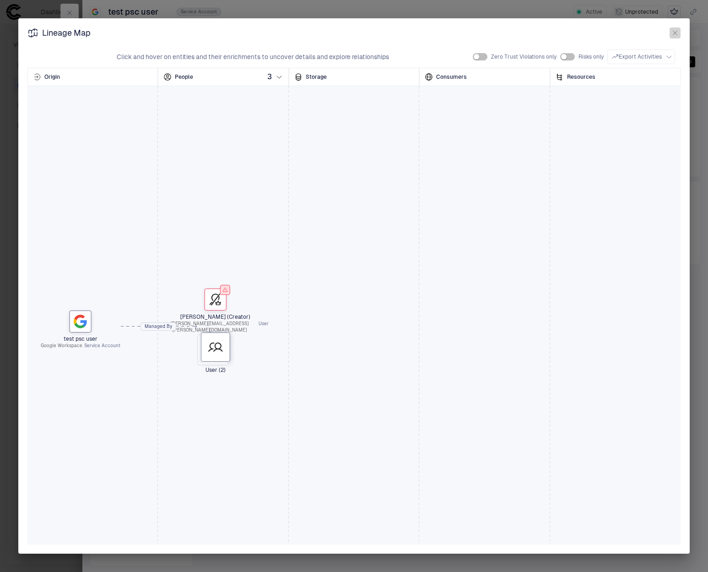
click at [677, 31] on icon "button" at bounding box center [675, 32] width 7 height 7
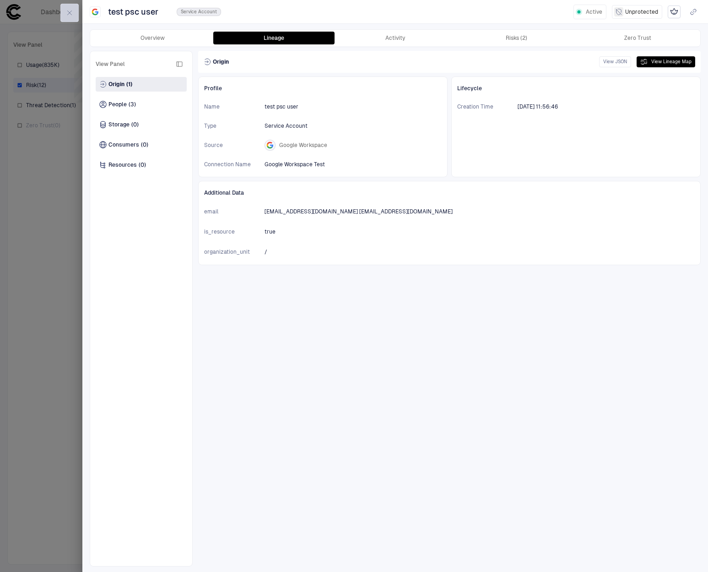
click at [69, 13] on icon "button" at bounding box center [70, 13] width 4 height 4
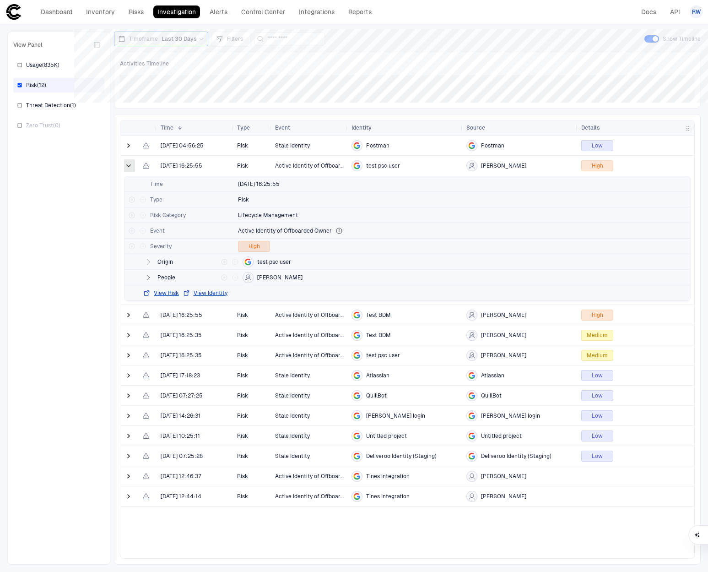
click at [131, 167] on span at bounding box center [128, 165] width 9 height 9
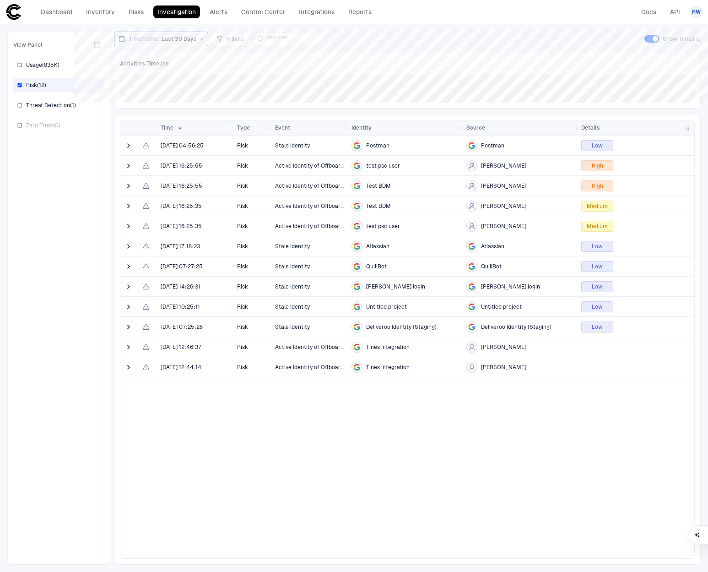
click at [568, 167] on div "[PERSON_NAME]" at bounding box center [520, 165] width 108 height 11
click at [131, 147] on span at bounding box center [128, 145] width 9 height 9
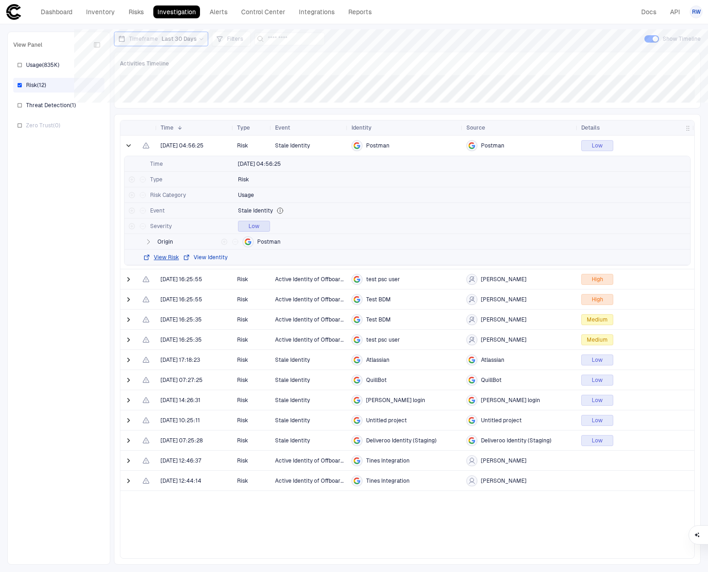
click at [203, 258] on button "View Identity" at bounding box center [205, 257] width 45 height 7
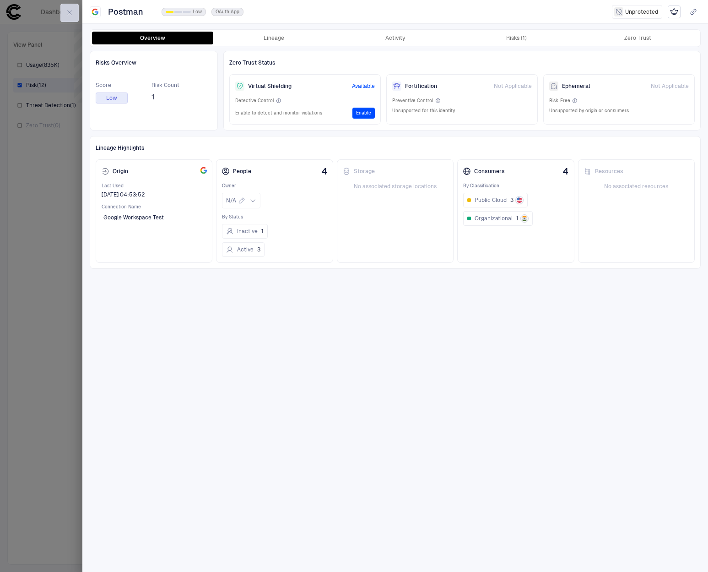
click at [74, 15] on button "button" at bounding box center [69, 13] width 18 height 18
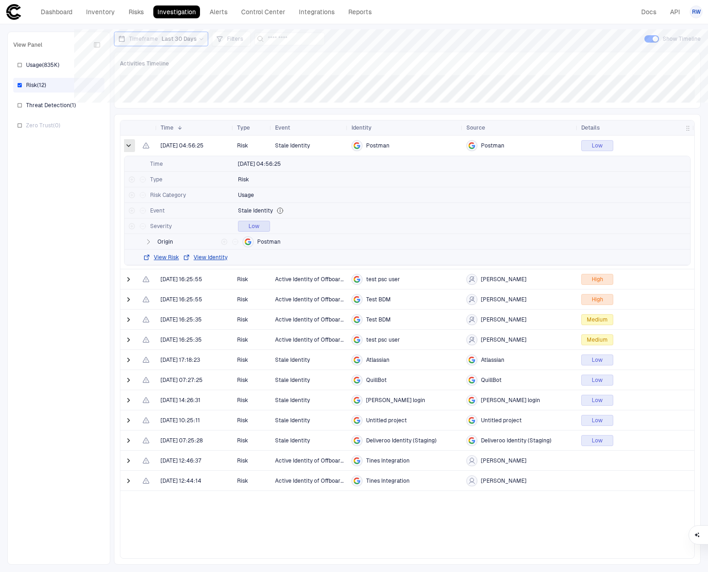
click at [125, 146] on span at bounding box center [128, 145] width 9 height 9
